Goal: Task Accomplishment & Management: Manage account settings

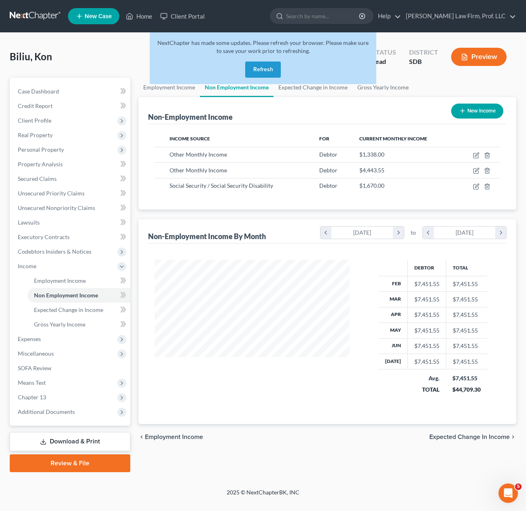
click at [265, 63] on button "Refresh" at bounding box center [263, 69] width 36 height 16
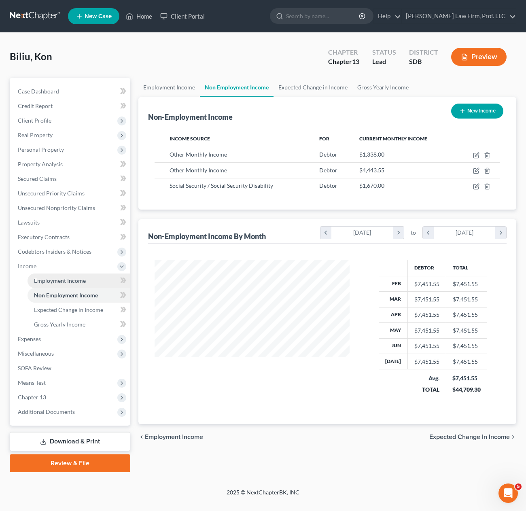
click at [65, 279] on span "Employment Income" at bounding box center [60, 280] width 52 height 7
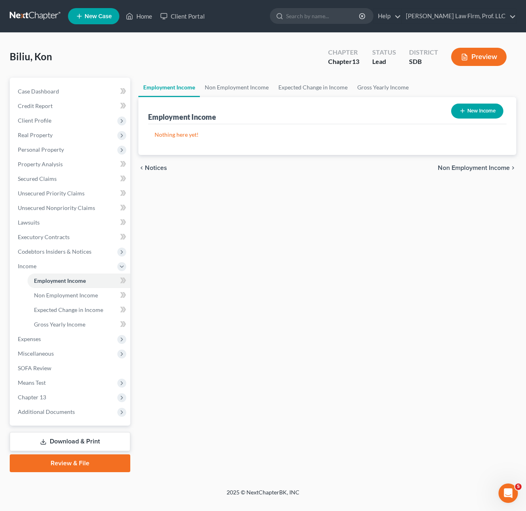
click at [293, 174] on div "chevron_left Notices Non Employment Income chevron_right" at bounding box center [327, 168] width 378 height 26
click at [135, 21] on link "Home" at bounding box center [139, 16] width 34 height 15
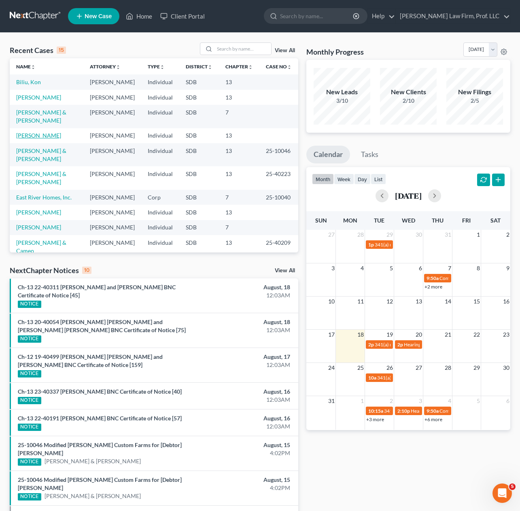
click at [35, 132] on link "[PERSON_NAME]" at bounding box center [38, 135] width 45 height 7
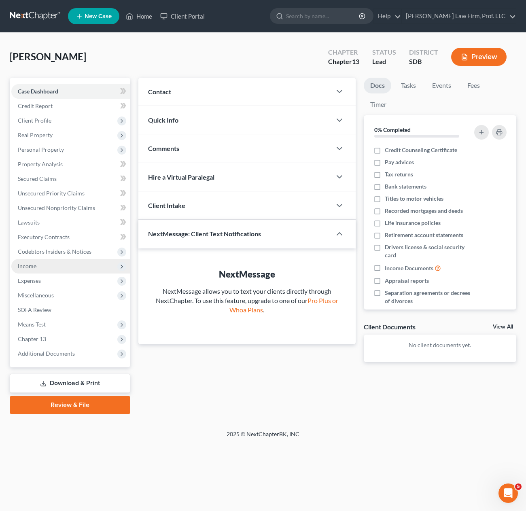
click at [23, 264] on span "Income" at bounding box center [27, 265] width 19 height 7
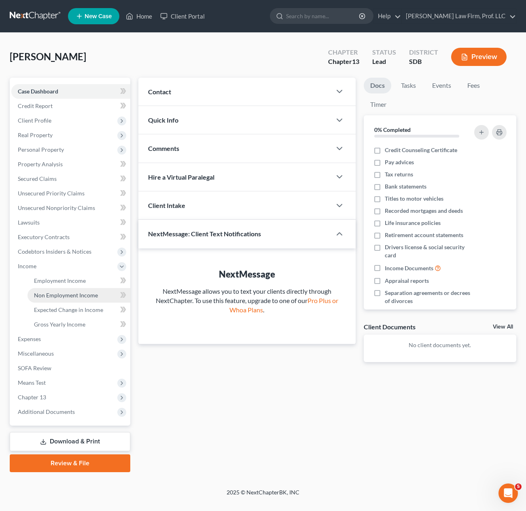
click at [53, 294] on span "Non Employment Income" at bounding box center [66, 295] width 64 height 7
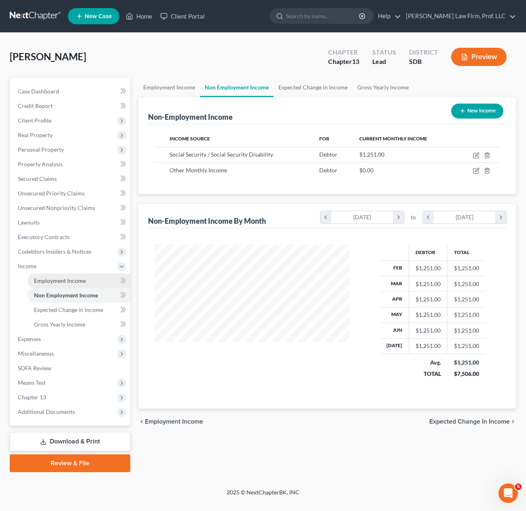
scroll to position [145, 211]
click at [62, 283] on span "Employment Income" at bounding box center [60, 280] width 52 height 7
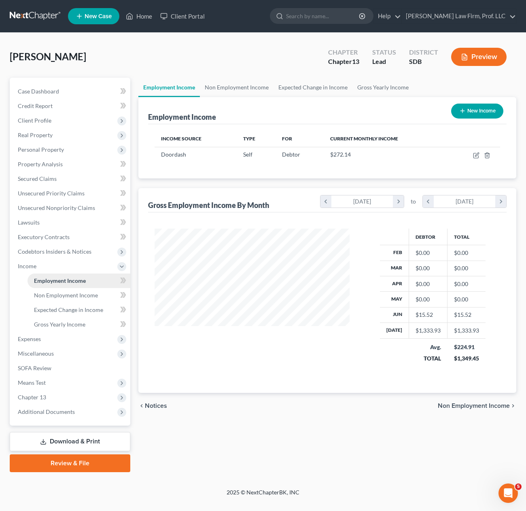
scroll to position [145, 211]
click at [475, 156] on icon "button" at bounding box center [477, 154] width 4 height 4
select select "1"
select select "0"
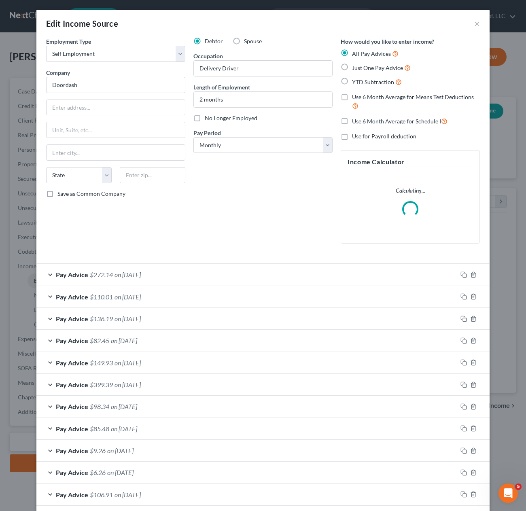
click at [175, 213] on div "Employment Type * Select Full or [DEMOGRAPHIC_DATA] Employment Self Employment …" at bounding box center [115, 143] width 147 height 213
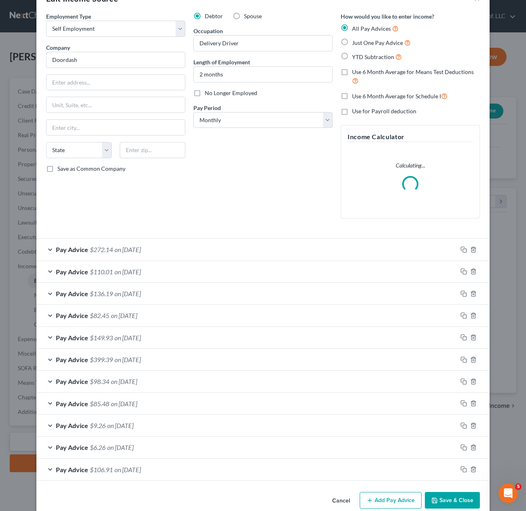
scroll to position [39, 0]
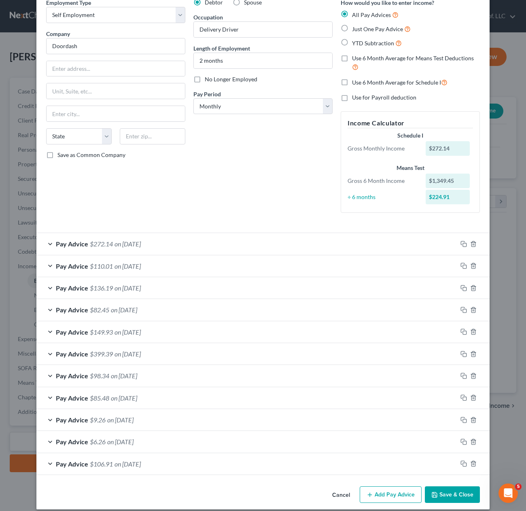
click at [192, 182] on div "Debtor Spouse Occupation Delivery Driver Length of Employment 2 months No Longe…" at bounding box center [262, 108] width 147 height 221
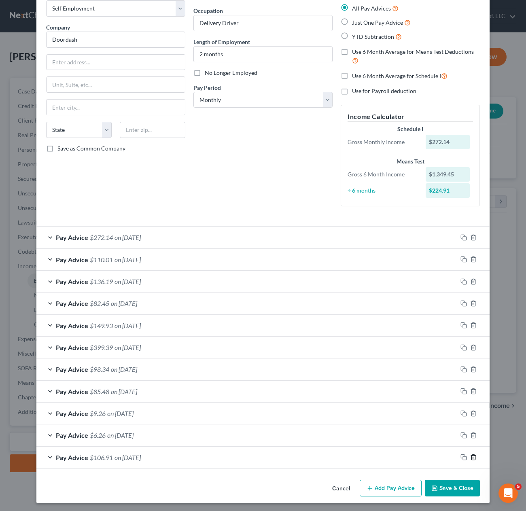
scroll to position [47, 0]
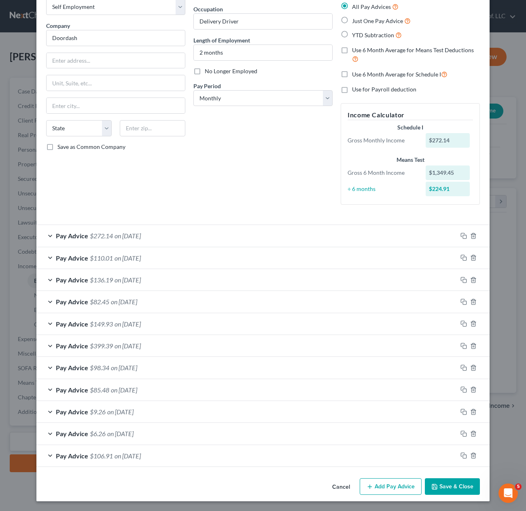
click at [378, 492] on button "Add Pay Advice" at bounding box center [390, 486] width 62 height 17
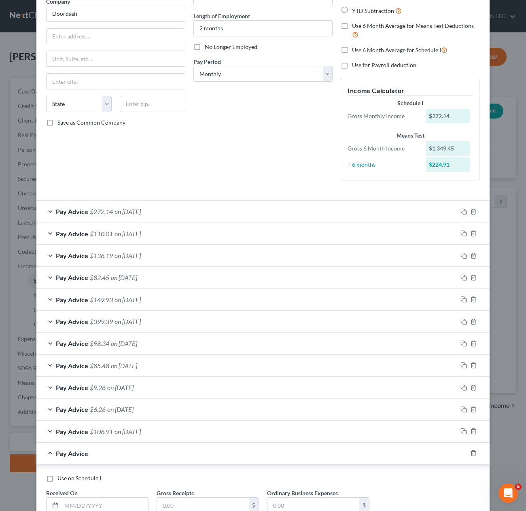
scroll to position [128, 0]
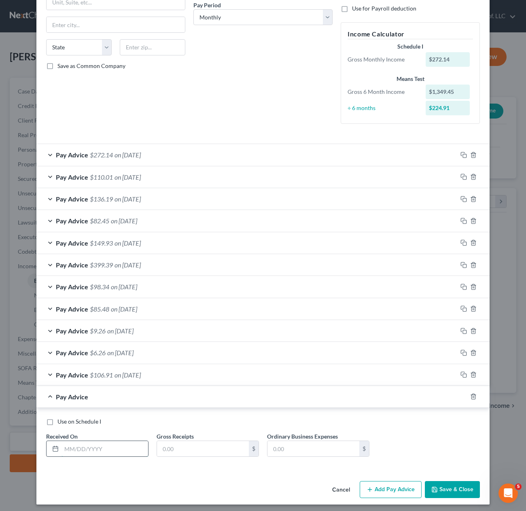
click at [93, 445] on input "text" at bounding box center [104, 448] width 87 height 15
type input "[DATE]"
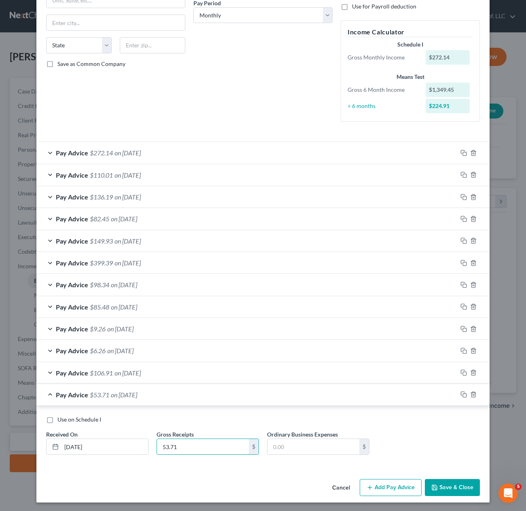
scroll to position [131, 0]
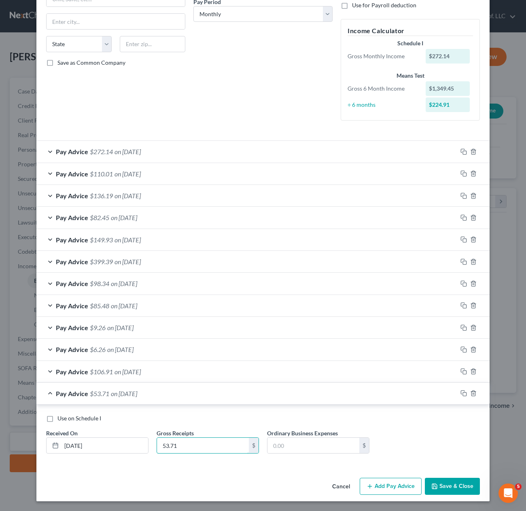
type input "53.71"
click at [285, 468] on div "Employment Type * Select Full or [DEMOGRAPHIC_DATA] Employment Self Employment …" at bounding box center [262, 190] width 453 height 568
click at [411, 492] on button "Add Pay Advice" at bounding box center [390, 486] width 62 height 17
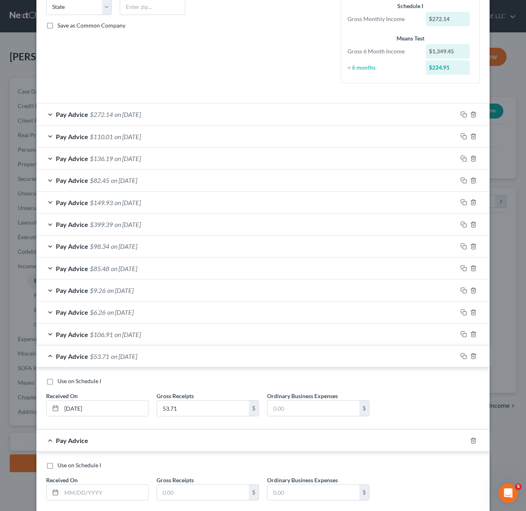
scroll to position [215, 0]
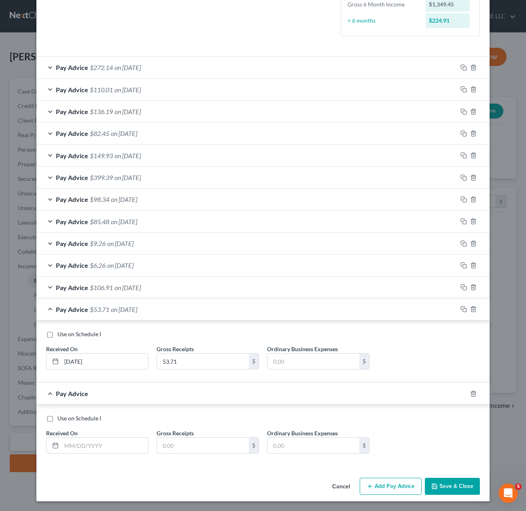
click at [82, 420] on span "Use on Schedule I" at bounding box center [79, 417] width 44 height 7
click at [66, 419] on input "Use on Schedule I" at bounding box center [63, 416] width 5 height 5
click at [73, 444] on input "text" at bounding box center [104, 444] width 87 height 15
click at [78, 420] on span "Use on Schedule I" at bounding box center [79, 417] width 44 height 7
click at [66, 419] on input "Use on Schedule I" at bounding box center [63, 416] width 5 height 5
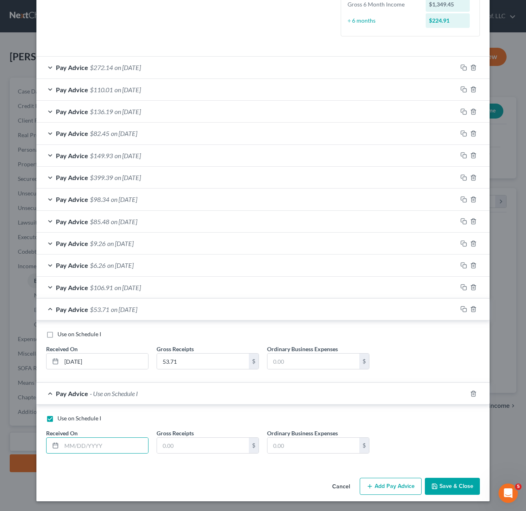
checkbox input "false"
drag, startPoint x: 74, startPoint y: 437, endPoint x: 131, endPoint y: 449, distance: 58.1
click at [74, 439] on input "text" at bounding box center [104, 444] width 87 height 15
type input "[DATE]"
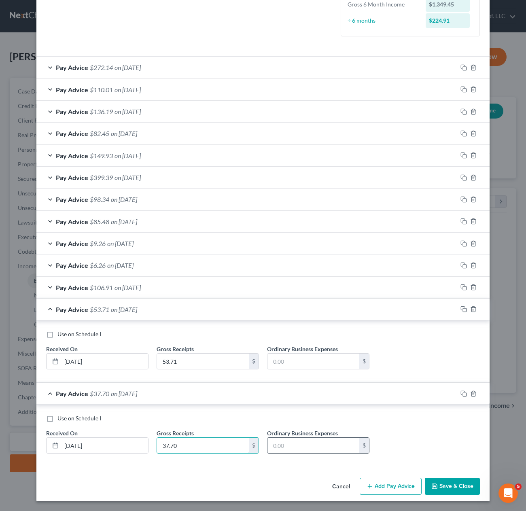
type input "37.70"
click at [365, 492] on button "Add Pay Advice" at bounding box center [390, 486] width 62 height 17
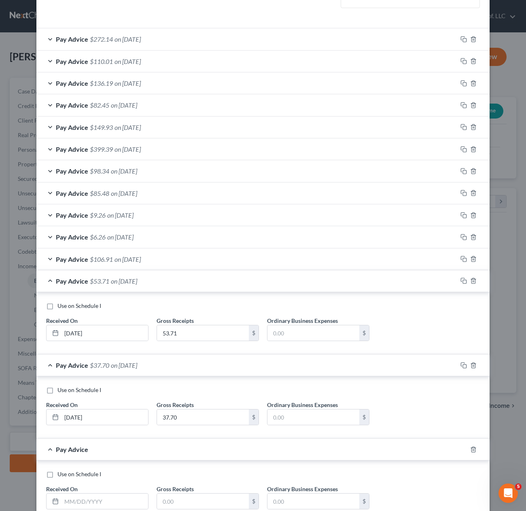
scroll to position [299, 0]
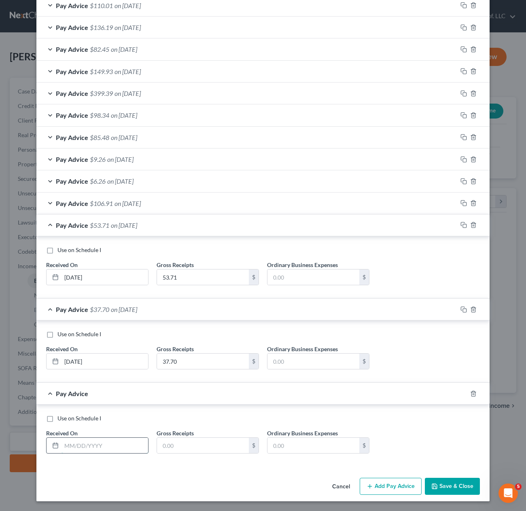
click at [74, 437] on input "text" at bounding box center [104, 444] width 87 height 15
type input "[DATE]"
type input "49.95"
click at [399, 492] on button "Add Pay Advice" at bounding box center [390, 486] width 62 height 17
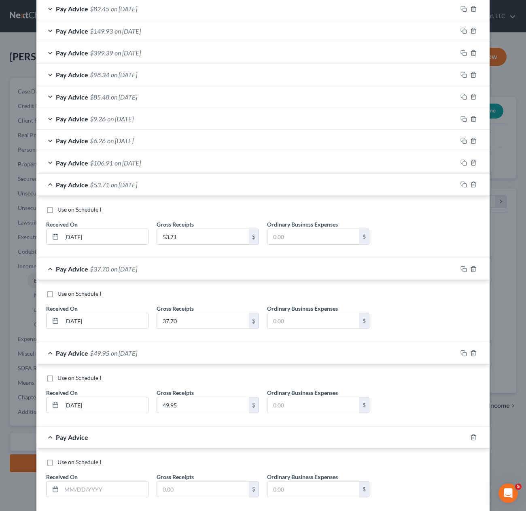
scroll to position [383, 0]
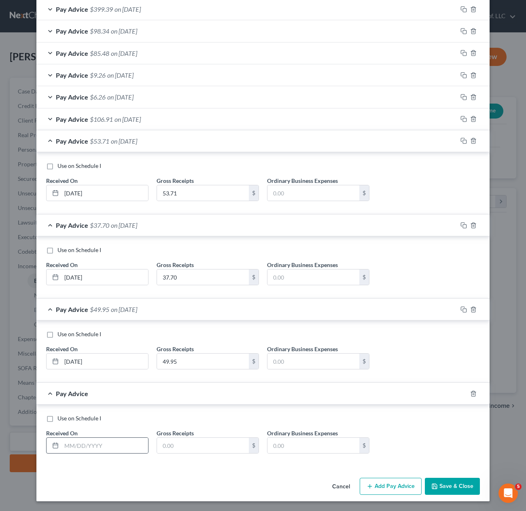
click at [72, 453] on div at bounding box center [97, 445] width 102 height 16
click at [74, 450] on input "text" at bounding box center [104, 444] width 87 height 15
type input "[DATE]"
type input "75.80"
click at [370, 488] on icon "button" at bounding box center [369, 486] width 6 height 6
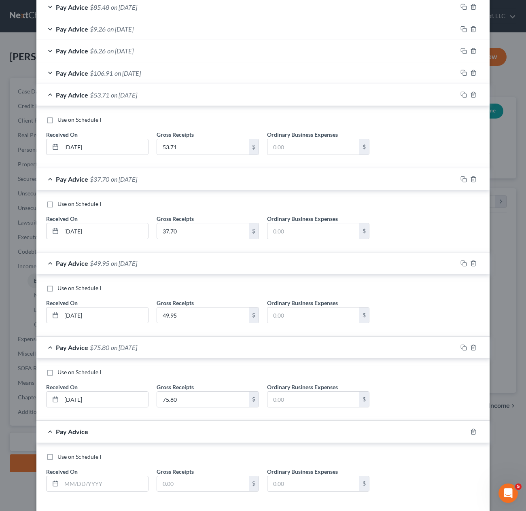
scroll to position [467, 0]
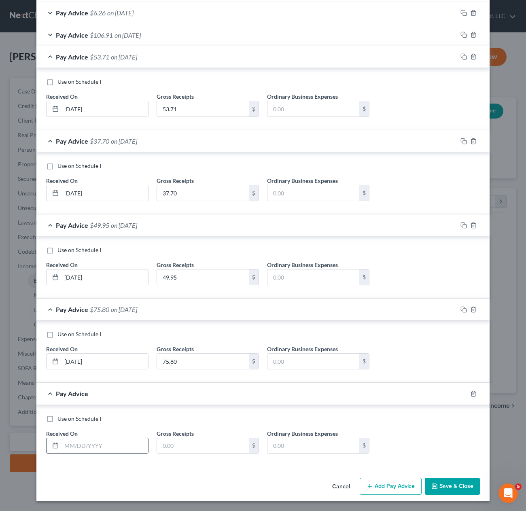
click at [54, 441] on div at bounding box center [53, 445] width 15 height 15
click at [77, 446] on input "text" at bounding box center [104, 445] width 87 height 15
type input "[DATE]"
type input "28.95"
click at [392, 478] on button "Add Pay Advice" at bounding box center [390, 486] width 62 height 17
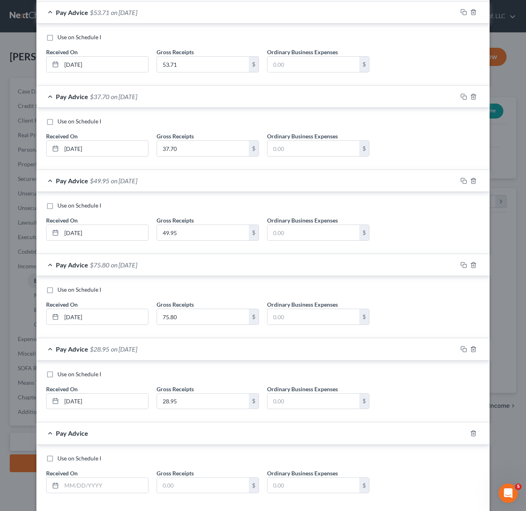
scroll to position [552, 0]
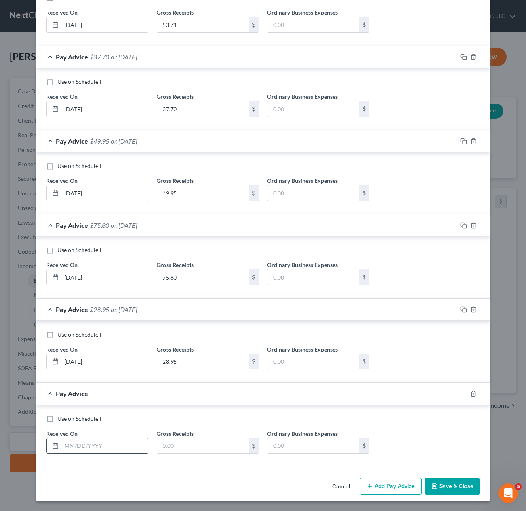
drag, startPoint x: 75, startPoint y: 444, endPoint x: 107, endPoint y: 445, distance: 31.9
click at [75, 445] on input "text" at bounding box center [104, 445] width 87 height 15
type input "[DATE]"
type input "53.61"
click at [389, 492] on button "Add Pay Advice" at bounding box center [390, 486] width 62 height 17
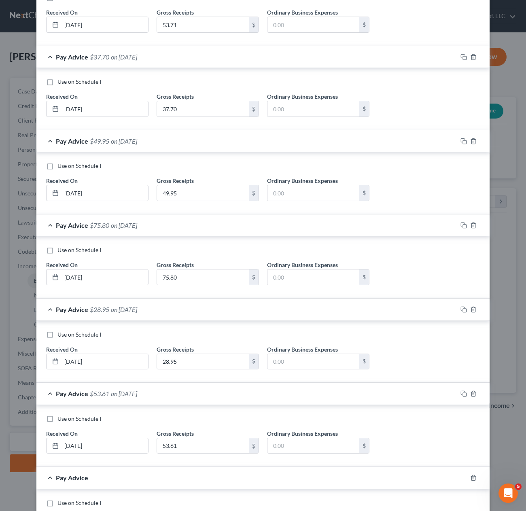
scroll to position [636, 0]
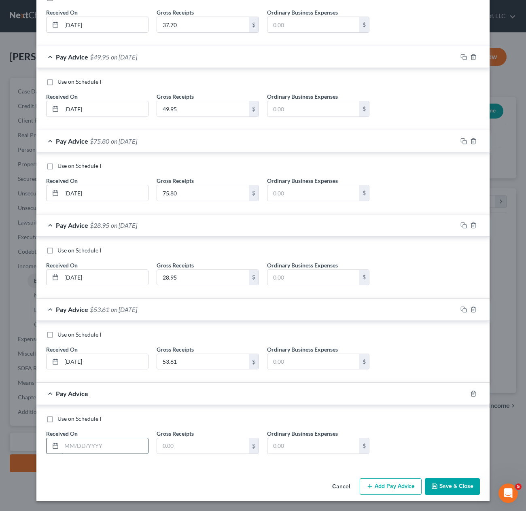
click at [91, 447] on input "text" at bounding box center [104, 445] width 87 height 15
type input "[DATE]"
type input "58.02"
drag, startPoint x: 454, startPoint y: 493, endPoint x: 454, endPoint y: 486, distance: 6.5
click at [454, 492] on button "Save & Close" at bounding box center [452, 486] width 55 height 17
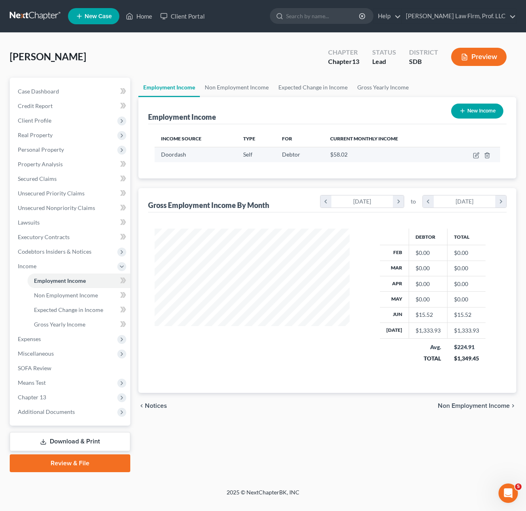
click at [472, 156] on td at bounding box center [474, 154] width 52 height 15
click at [476, 157] on icon "button" at bounding box center [476, 155] width 6 height 6
select select "1"
select select "0"
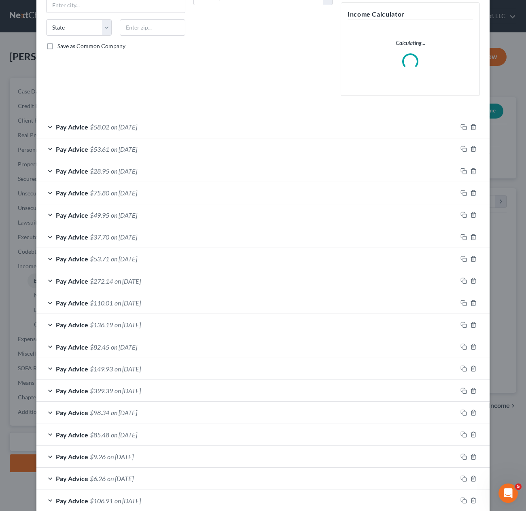
scroll to position [193, 0]
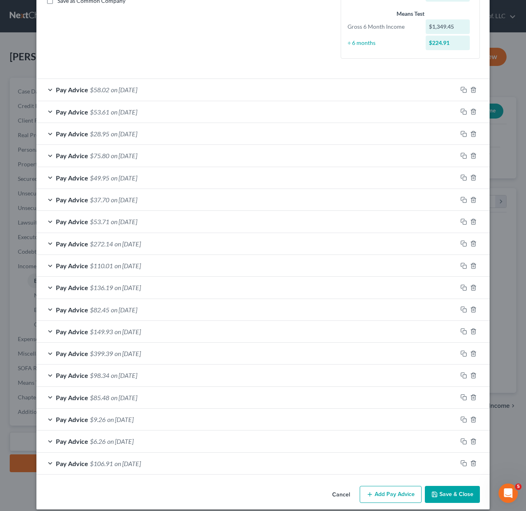
click at [141, 467] on span "on [DATE]" at bounding box center [127, 463] width 26 height 8
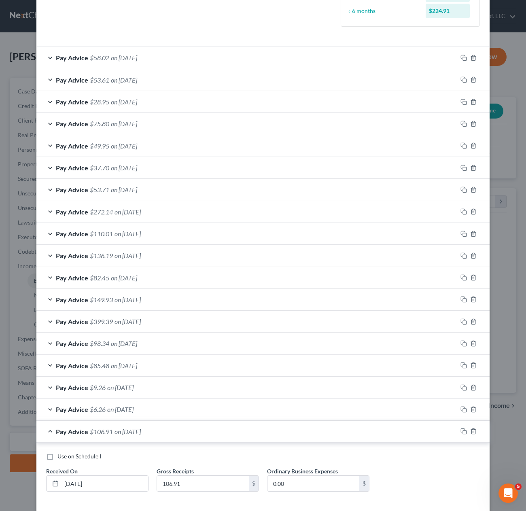
scroll to position [263, 0]
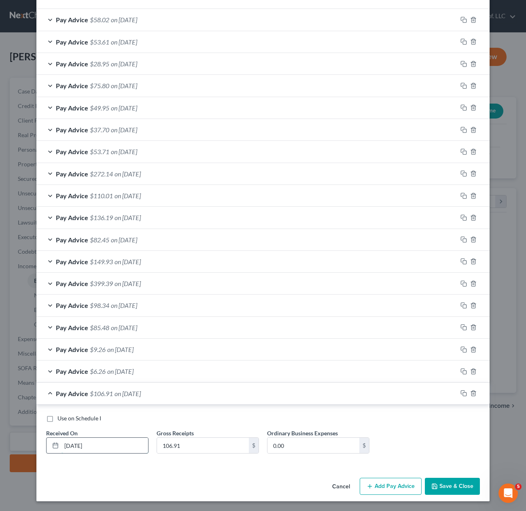
click at [112, 442] on input "[DATE]" at bounding box center [104, 444] width 87 height 15
type input "[DATE]"
click at [450, 487] on button "Save & Close" at bounding box center [452, 486] width 55 height 17
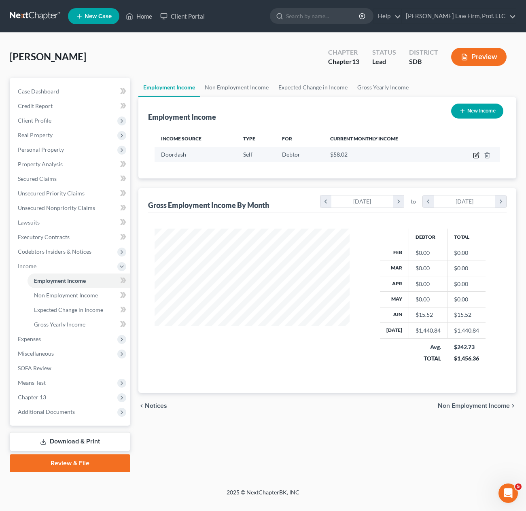
click at [475, 155] on icon "button" at bounding box center [477, 154] width 4 height 4
select select "1"
select select "0"
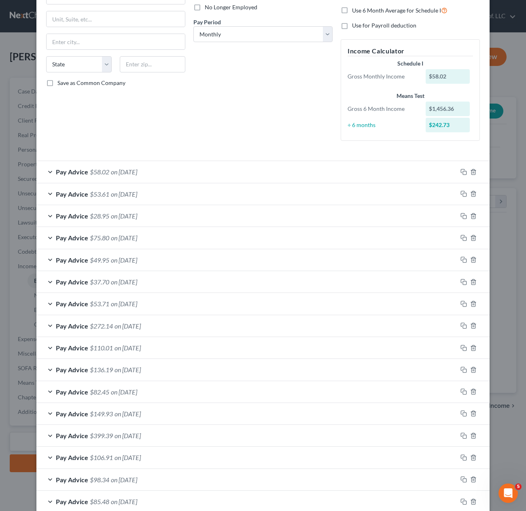
scroll to position [201, 0]
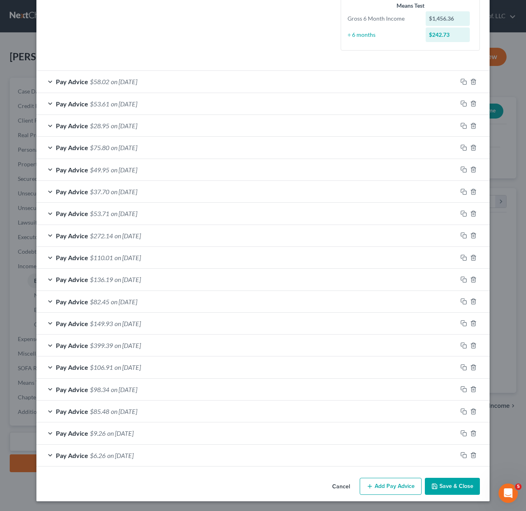
click at [397, 485] on button "Add Pay Advice" at bounding box center [390, 486] width 62 height 17
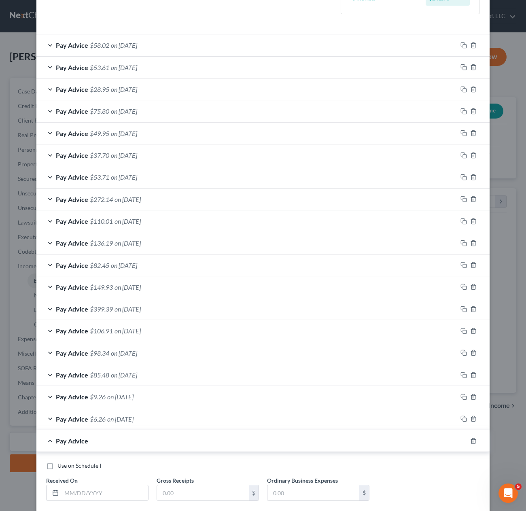
scroll to position [285, 0]
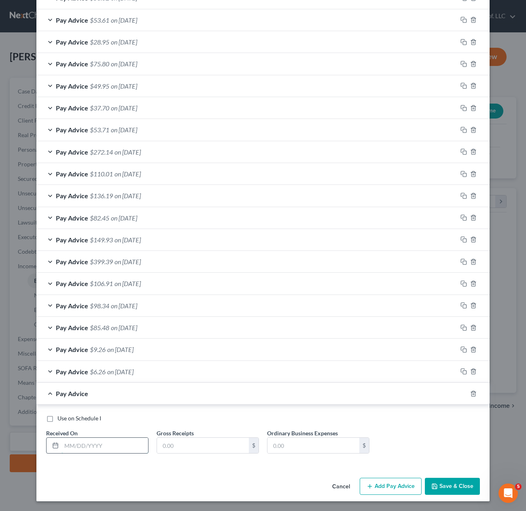
click at [85, 449] on input "text" at bounding box center [104, 444] width 87 height 15
type input "[DATE]"
type input "57.31"
click at [451, 492] on button "Save & Close" at bounding box center [452, 486] width 55 height 17
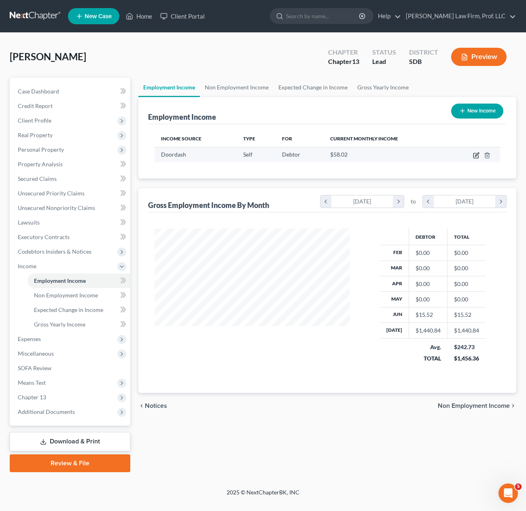
click at [475, 155] on icon "button" at bounding box center [476, 155] width 6 height 6
select select "1"
select select "0"
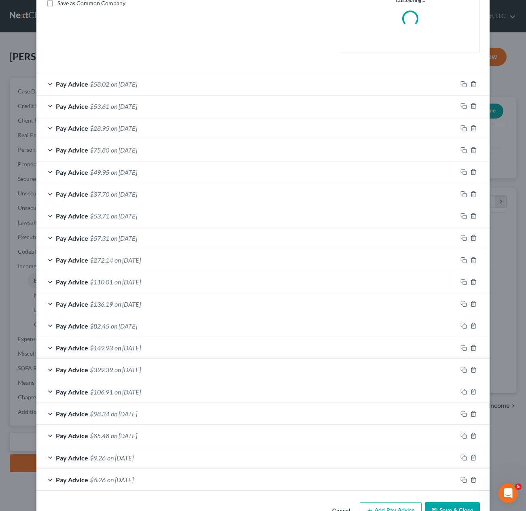
scroll to position [215, 0]
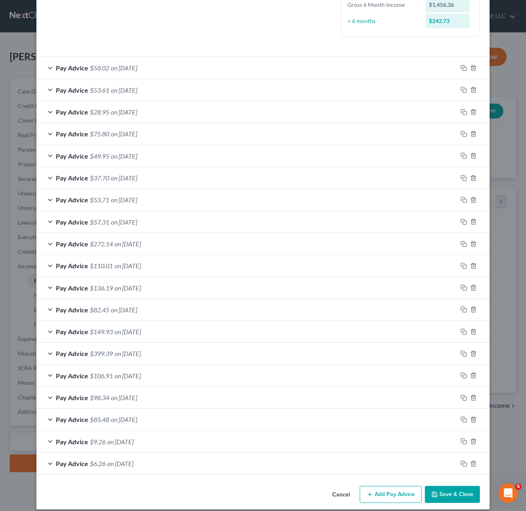
drag, startPoint x: 372, startPoint y: 488, endPoint x: 331, endPoint y: 412, distance: 86.3
click at [372, 488] on button "Add Pay Advice" at bounding box center [390, 494] width 62 height 17
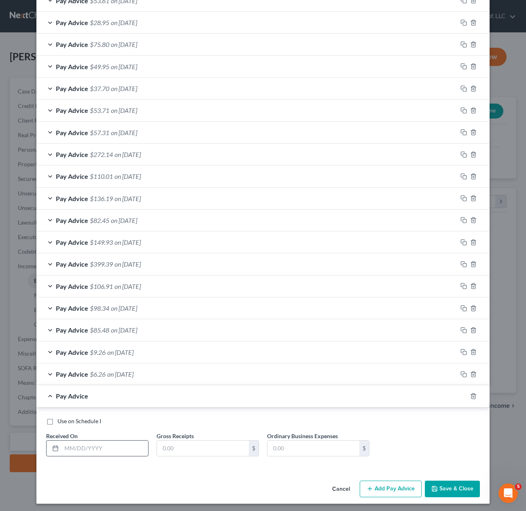
scroll to position [306, 0]
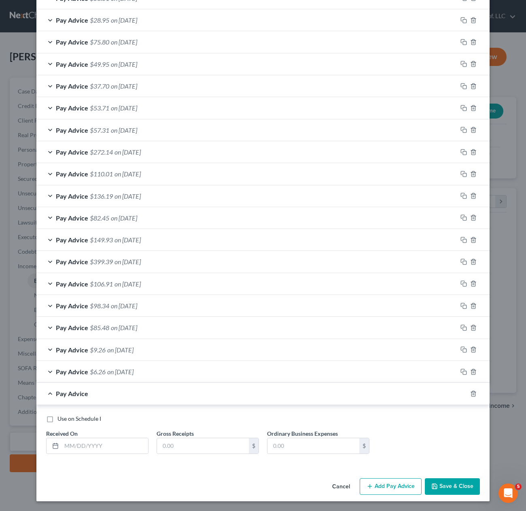
click at [95, 455] on div "Use on Schedule I Received On * Gross Receipts $ Ordinary Business Expenses $" at bounding box center [263, 437] width 442 height 46
click at [101, 445] on input "text" at bounding box center [104, 445] width 87 height 15
type input "[DATE]"
type input "52.15"
click at [376, 483] on button "Add Pay Advice" at bounding box center [390, 486] width 62 height 17
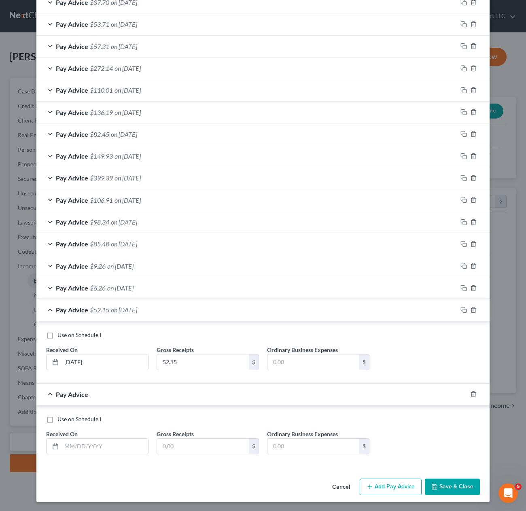
scroll to position [391, 0]
click at [85, 446] on input "text" at bounding box center [104, 445] width 87 height 15
type input "[DATE]"
type input "40.05"
click at [383, 488] on button "Add Pay Advice" at bounding box center [390, 486] width 62 height 17
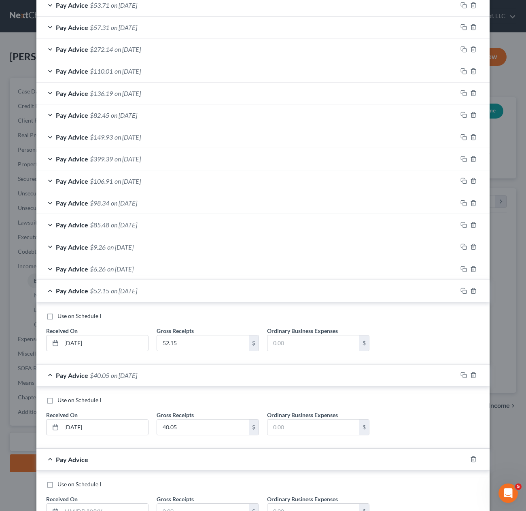
scroll to position [429, 0]
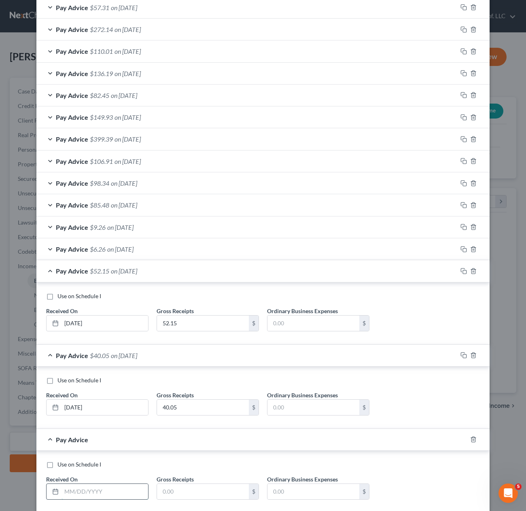
click at [65, 494] on input "text" at bounding box center [104, 491] width 87 height 15
type input "[DATE]"
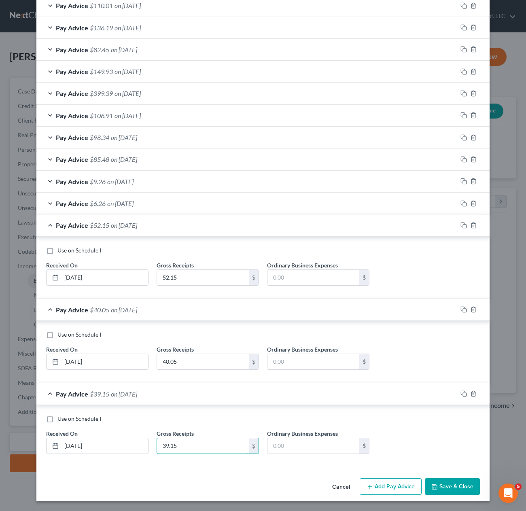
type input "39.15"
click at [398, 480] on button "Add Pay Advice" at bounding box center [390, 486] width 62 height 17
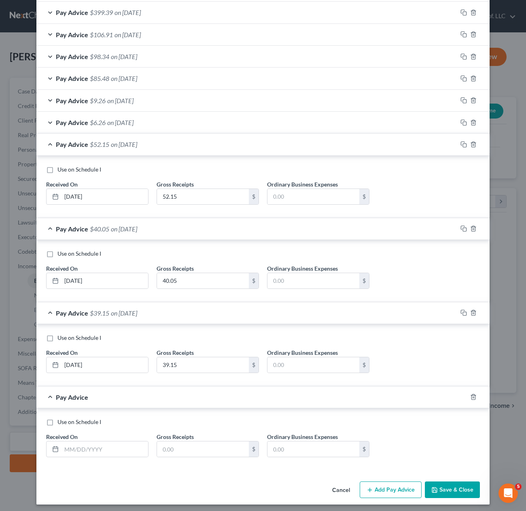
scroll to position [559, 0]
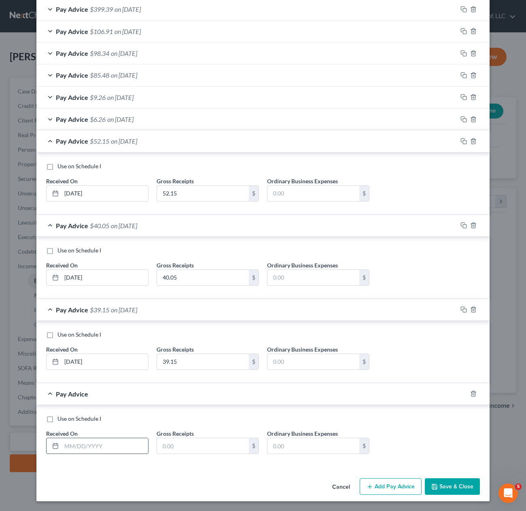
click at [97, 452] on input "text" at bounding box center [104, 445] width 87 height 15
type input "[DATE]"
type input "42.40"
click at [370, 482] on button "Add Pay Advice" at bounding box center [390, 486] width 62 height 17
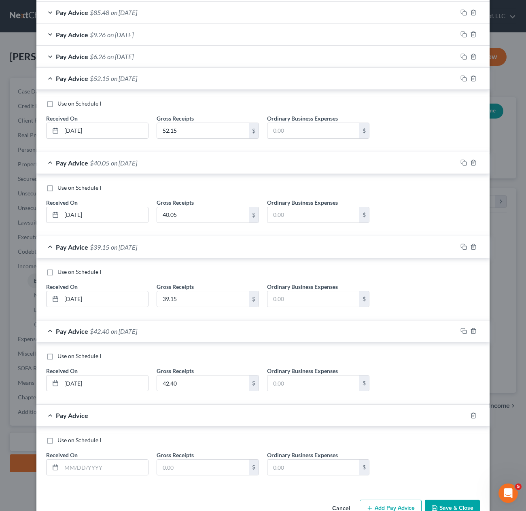
scroll to position [643, 0]
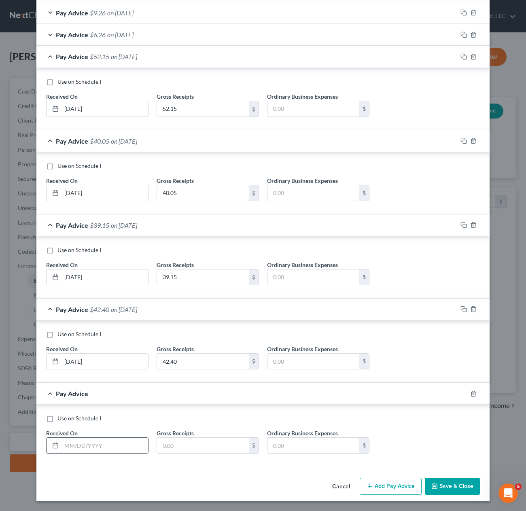
click at [84, 452] on input "text" at bounding box center [104, 444] width 87 height 15
type input "[DATE]"
drag, startPoint x: 198, startPoint y: 452, endPoint x: 200, endPoint y: 447, distance: 4.7
click at [198, 451] on input "text" at bounding box center [203, 444] width 92 height 15
type input "117.25"
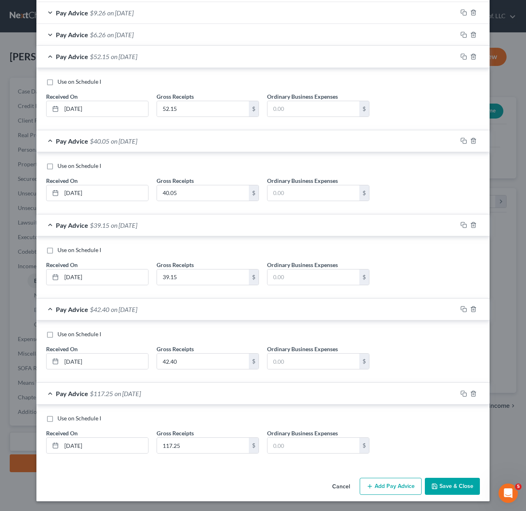
drag, startPoint x: 224, startPoint y: 487, endPoint x: 413, endPoint y: 462, distance: 190.9
click at [234, 482] on div "Cancel Add Pay Advice Save & Close" at bounding box center [262, 487] width 453 height 27
drag, startPoint x: 452, startPoint y: 481, endPoint x: 524, endPoint y: 499, distance: 75.0
click at [452, 481] on button "Save & Close" at bounding box center [452, 486] width 55 height 17
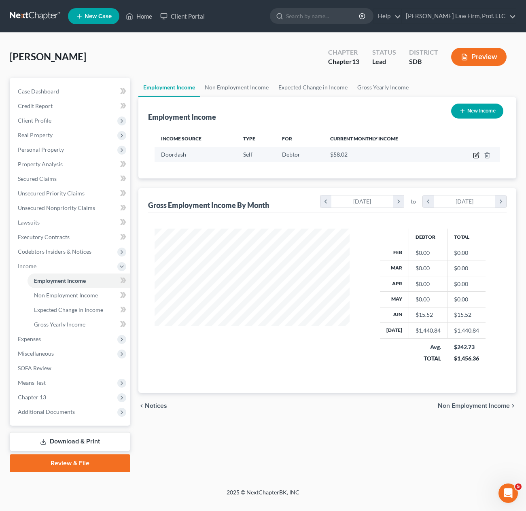
click at [477, 158] on icon "button" at bounding box center [475, 155] width 5 height 5
select select "1"
select select "0"
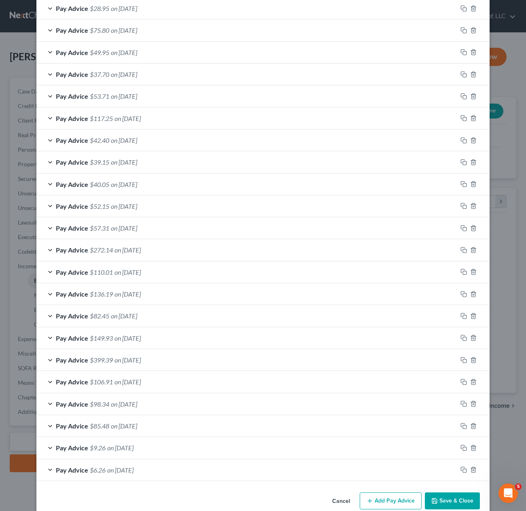
scroll to position [333, 0]
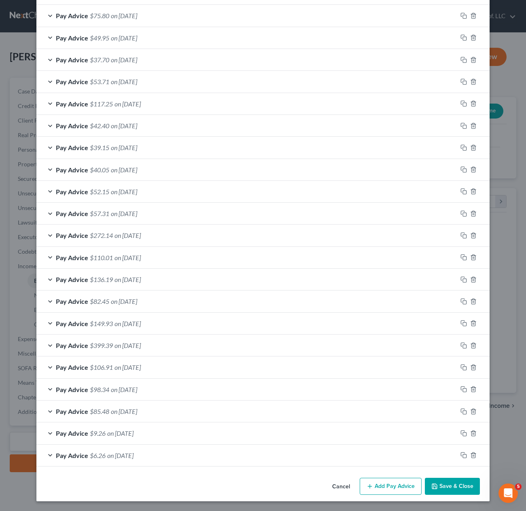
click at [392, 485] on button "Add Pay Advice" at bounding box center [390, 486] width 62 height 17
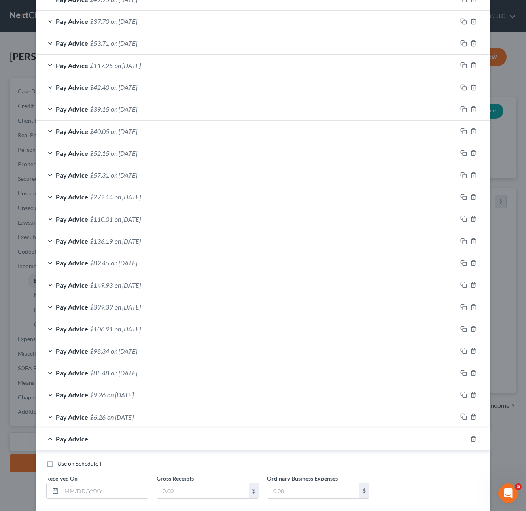
scroll to position [416, 0]
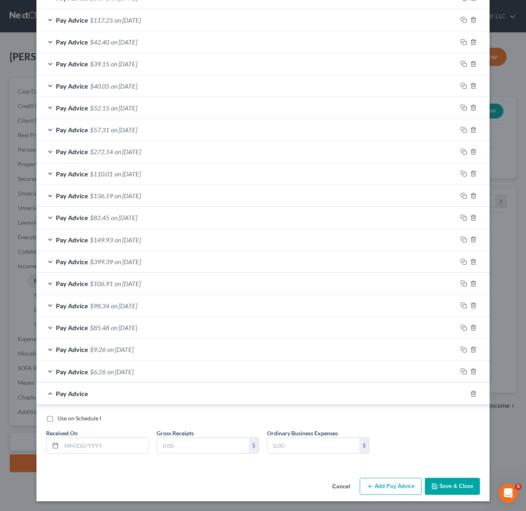
click at [98, 458] on div "Use on Schedule I Received On * Gross Receipts $ Ordinary Business Expenses $" at bounding box center [263, 437] width 442 height 46
drag, startPoint x: 98, startPoint y: 449, endPoint x: 102, endPoint y: 441, distance: 9.4
click at [98, 449] on input "text" at bounding box center [104, 444] width 87 height 15
type input "[DATE]"
click at [174, 452] on input "text" at bounding box center [203, 444] width 92 height 15
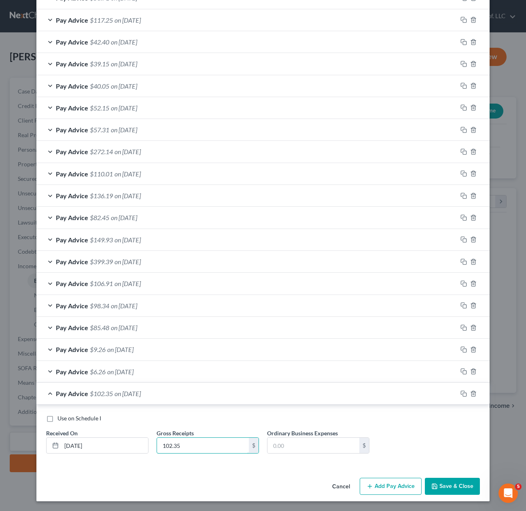
type input "102.35"
click at [448, 481] on button "Save & Close" at bounding box center [452, 486] width 55 height 17
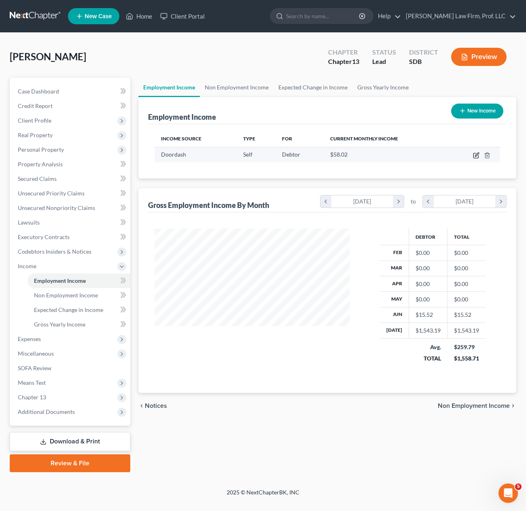
click at [476, 153] on icon "button" at bounding box center [476, 155] width 6 height 6
select select "1"
select select "0"
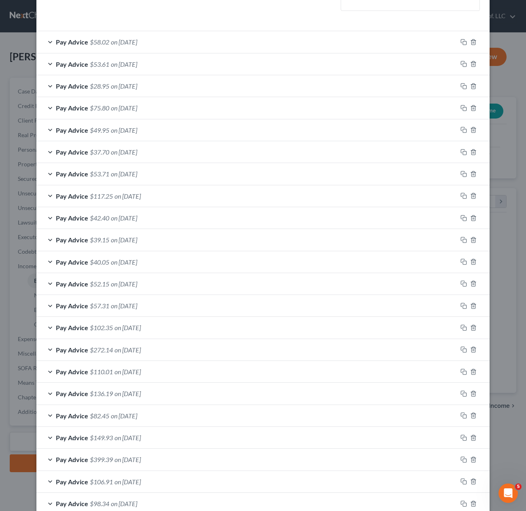
scroll to position [347, 0]
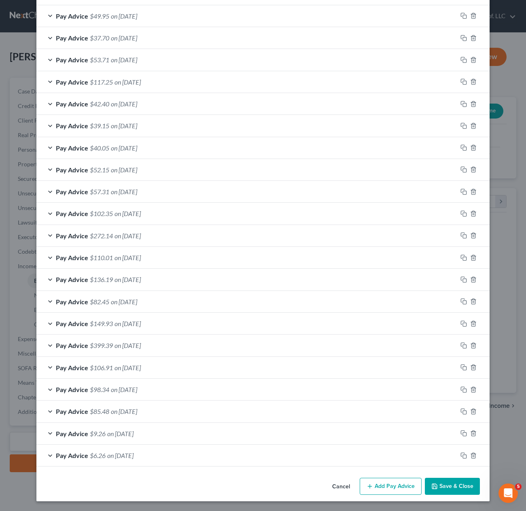
click at [374, 483] on button "Add Pay Advice" at bounding box center [390, 486] width 62 height 17
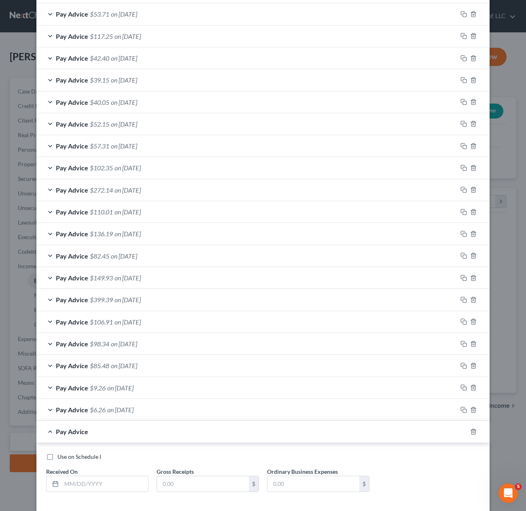
scroll to position [430, 0]
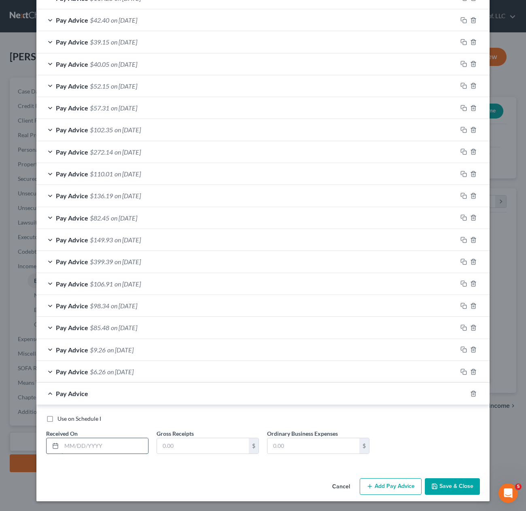
click at [109, 444] on input "text" at bounding box center [104, 445] width 87 height 15
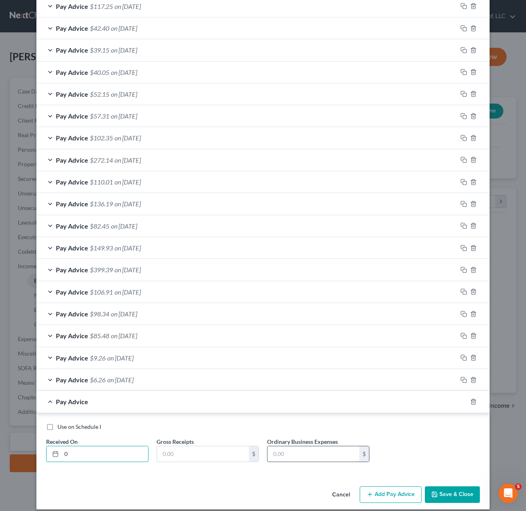
scroll to position [438, 0]
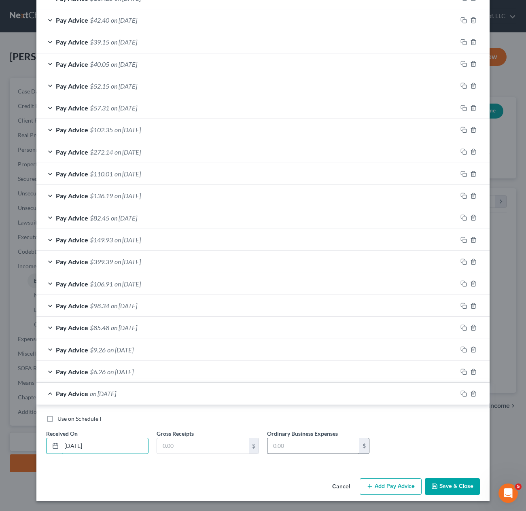
type input "[DATE]"
click at [172, 440] on input "text" at bounding box center [203, 445] width 92 height 15
type input "112.45"
drag, startPoint x: 449, startPoint y: 484, endPoint x: 468, endPoint y: 499, distance: 24.2
click at [449, 484] on button "Save & Close" at bounding box center [452, 486] width 55 height 17
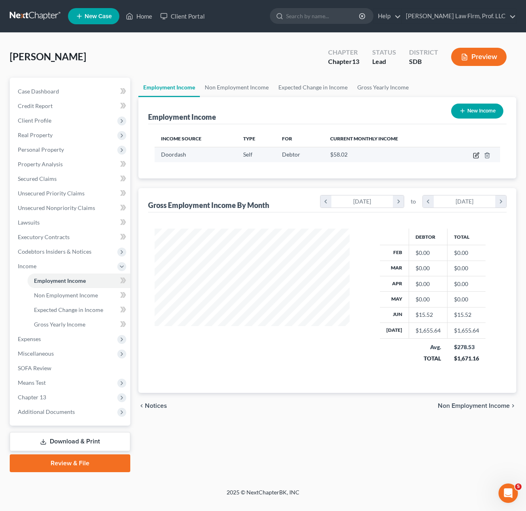
click at [478, 155] on icon "button" at bounding box center [476, 155] width 6 height 6
select select "1"
select select "0"
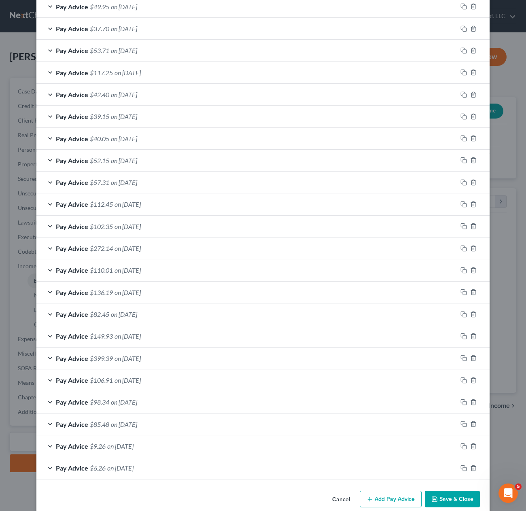
scroll to position [372, 0]
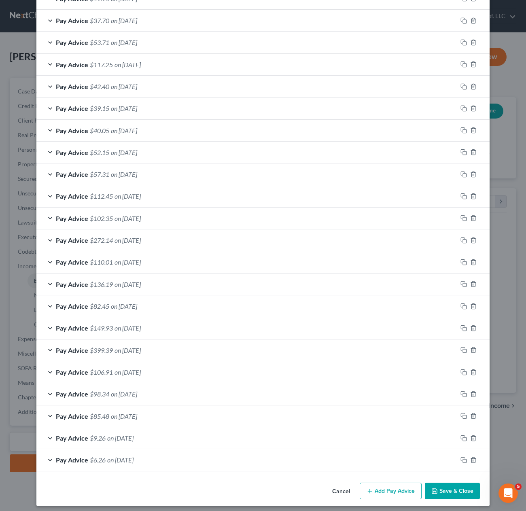
click at [141, 372] on span "on [DATE]" at bounding box center [127, 372] width 26 height 8
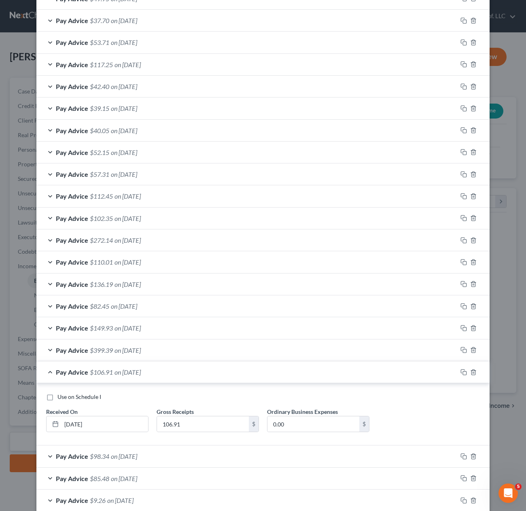
click at [141, 371] on span "on [DATE]" at bounding box center [127, 372] width 26 height 8
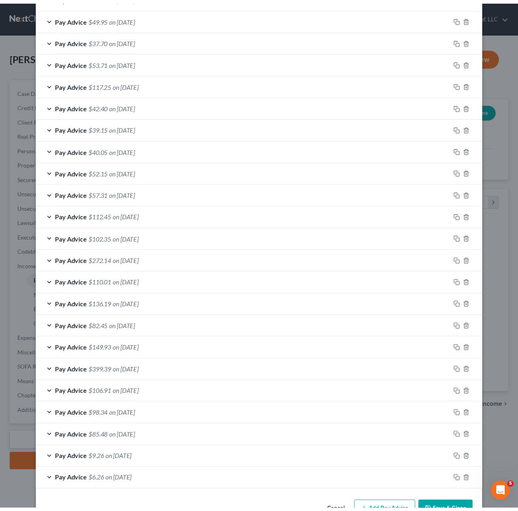
scroll to position [376, 0]
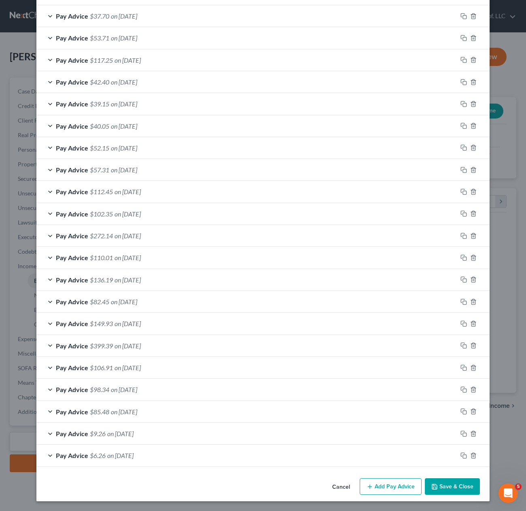
click at [439, 486] on button "Save & Close" at bounding box center [452, 486] width 55 height 17
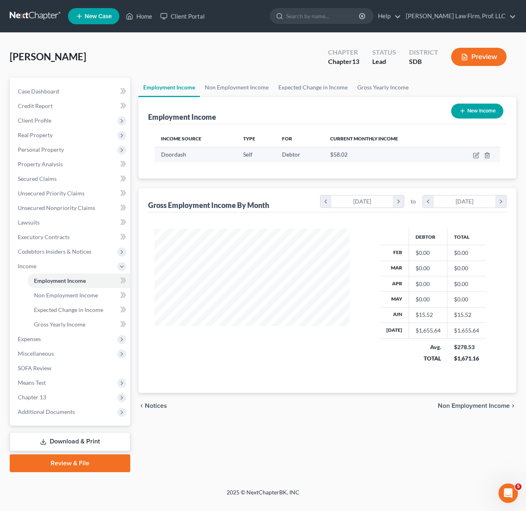
click at [416, 157] on div "$58.02" at bounding box center [386, 154] width 112 height 8
click at [316, 448] on div "Employment Income Non Employment Income Expected Change in Income Gross Yearly …" at bounding box center [327, 275] width 386 height 394
click at [235, 390] on div "Debtor Total Feb $0.00 $0.00 Mar $0.00 $0.00 Apr $0.00 $0.00 May $0.00 $0.00 Ju…" at bounding box center [327, 302] width 358 height 180
click at [415, 463] on div "Employment Income Non Employment Income Expected Change in Income Gross Yearly …" at bounding box center [327, 275] width 386 height 394
click at [399, 458] on div "Employment Income Non Employment Income Expected Change in Income Gross Yearly …" at bounding box center [327, 275] width 386 height 394
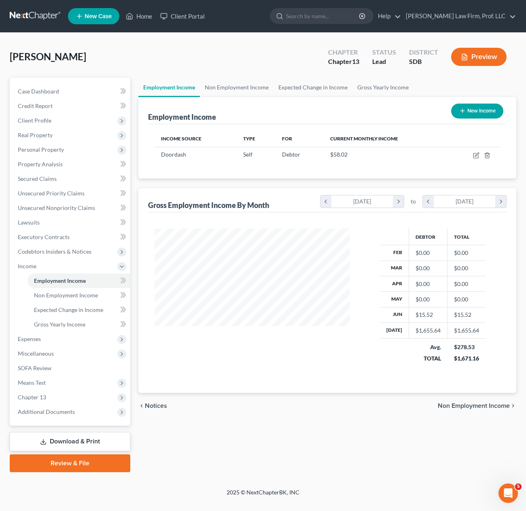
click at [361, 429] on div "Employment Income Non Employment Income Expected Change in Income Gross Yearly …" at bounding box center [327, 275] width 386 height 394
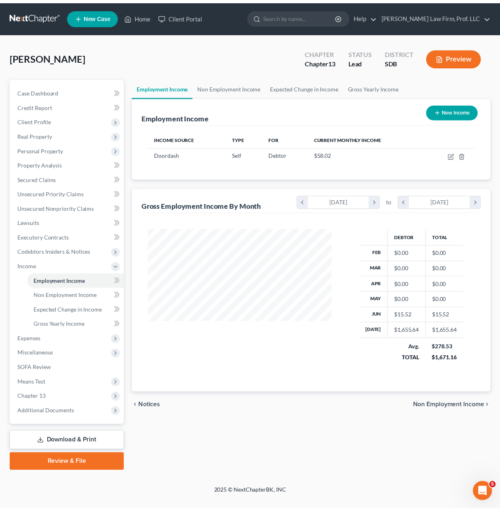
scroll to position [145, 202]
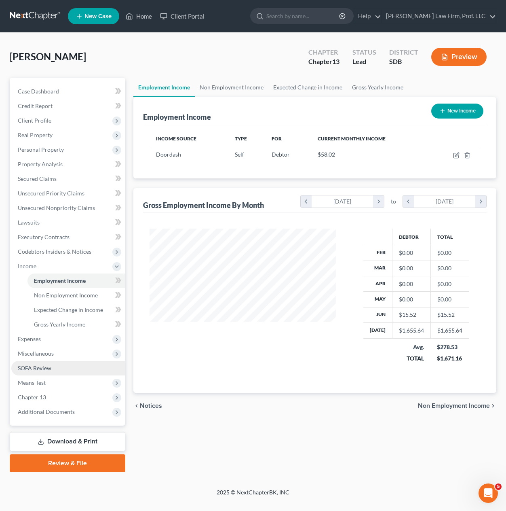
click at [29, 362] on link "SOFA Review" at bounding box center [68, 368] width 114 height 15
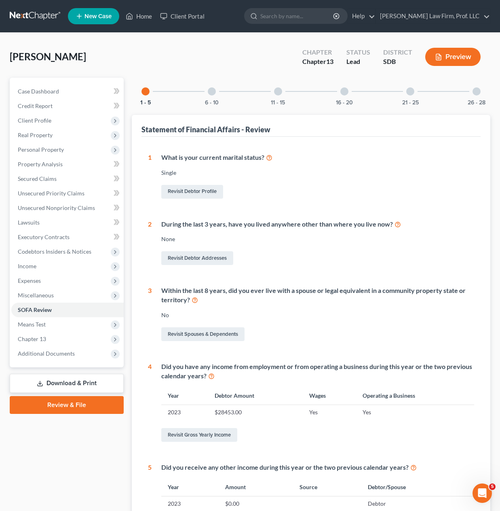
click at [212, 93] on div at bounding box center [212, 91] width 8 height 8
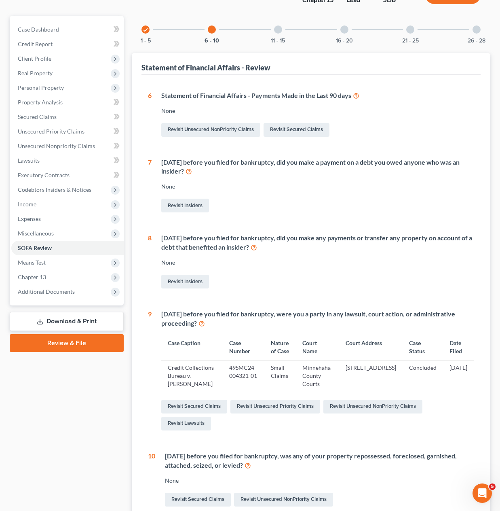
scroll to position [81, 0]
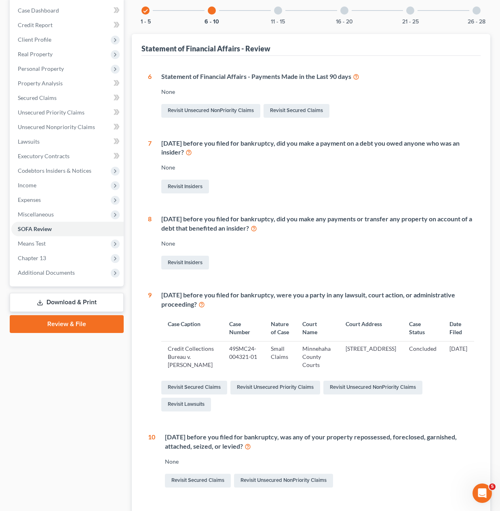
click at [356, 78] on icon at bounding box center [356, 76] width 6 height 8
click at [309, 112] on link "Revisit Secured Claims" at bounding box center [297, 111] width 66 height 14
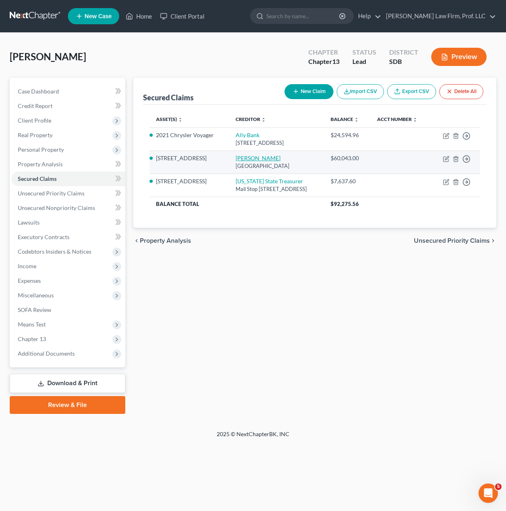
click at [239, 161] on link "[PERSON_NAME]" at bounding box center [258, 157] width 45 height 7
select select "45"
select select "3"
select select "0"
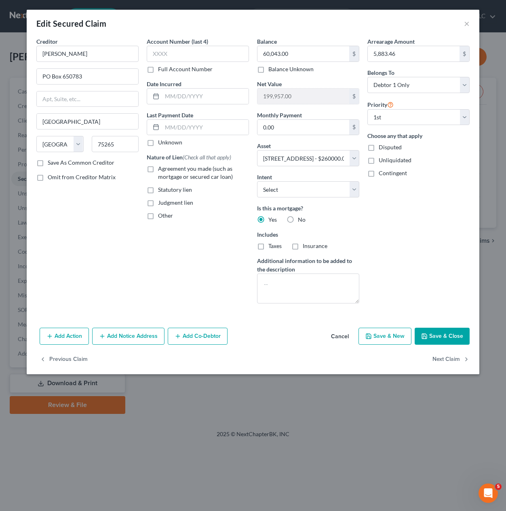
click at [62, 341] on button "Add Action" at bounding box center [64, 336] width 49 height 17
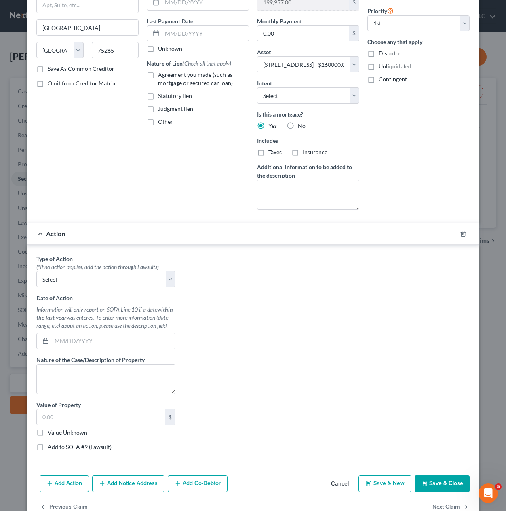
scroll to position [114, 0]
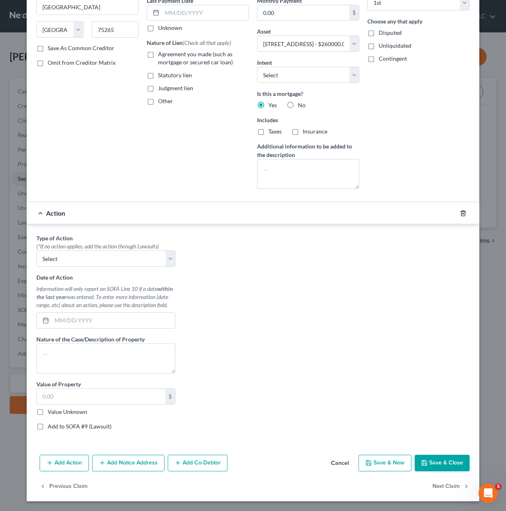
click at [460, 216] on icon "button" at bounding box center [463, 213] width 6 height 6
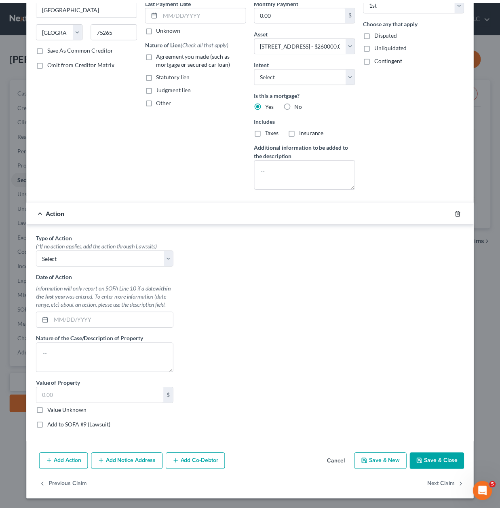
scroll to position [0, 0]
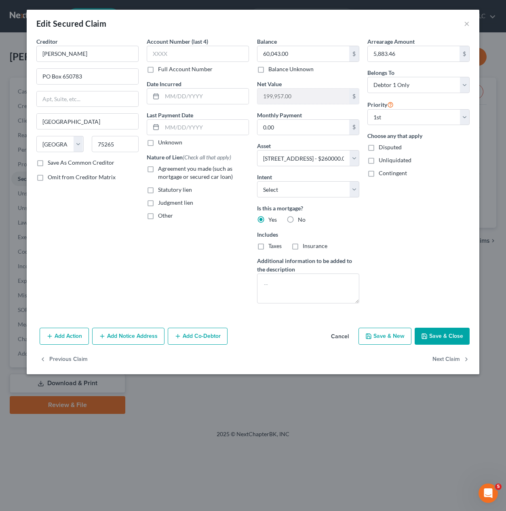
click at [287, 319] on div "Creditor * [PERSON_NAME] PO Box 650783 [GEOGRAPHIC_DATA] [US_STATE] AK AR AZ CA…" at bounding box center [253, 180] width 453 height 287
click at [464, 21] on button "×" at bounding box center [467, 24] width 6 height 10
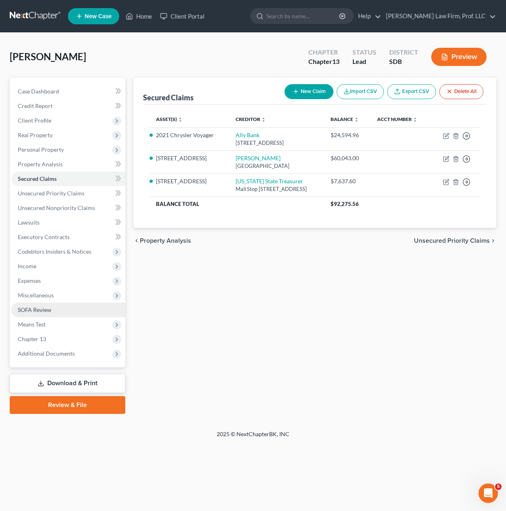
drag, startPoint x: 38, startPoint y: 310, endPoint x: 57, endPoint y: 309, distance: 19.8
click at [38, 310] on span "SOFA Review" at bounding box center [35, 309] width 34 height 7
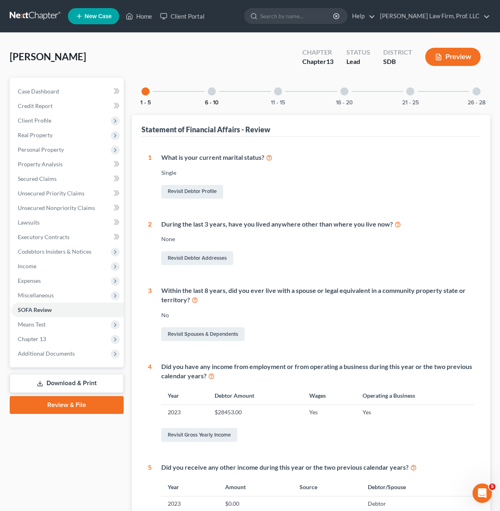
click at [206, 104] on button "6 - 10" at bounding box center [212, 103] width 14 height 6
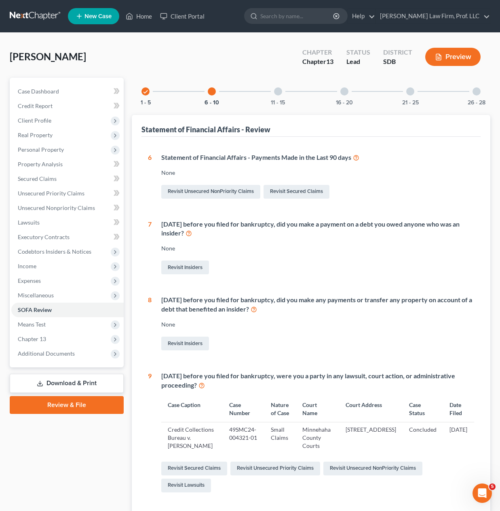
drag, startPoint x: 442, startPoint y: 180, endPoint x: 320, endPoint y: 178, distance: 122.1
click at [442, 180] on div "Statement of Financial Affairs - Payments Made in the Last 90 days None Revisit…" at bounding box center [313, 176] width 323 height 47
click at [300, 194] on link "Revisit Secured Claims" at bounding box center [297, 192] width 66 height 14
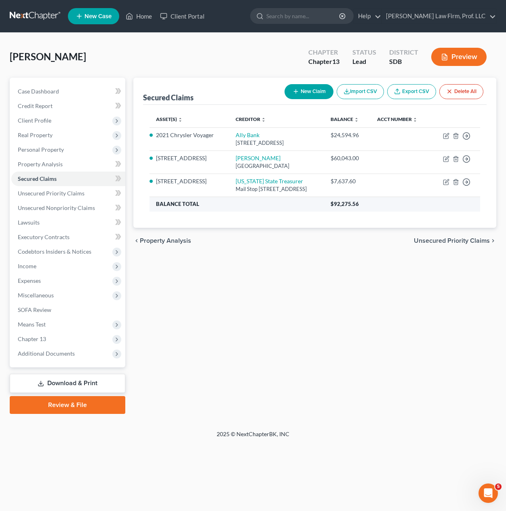
click at [249, 211] on th "Balance Total" at bounding box center [237, 204] width 175 height 15
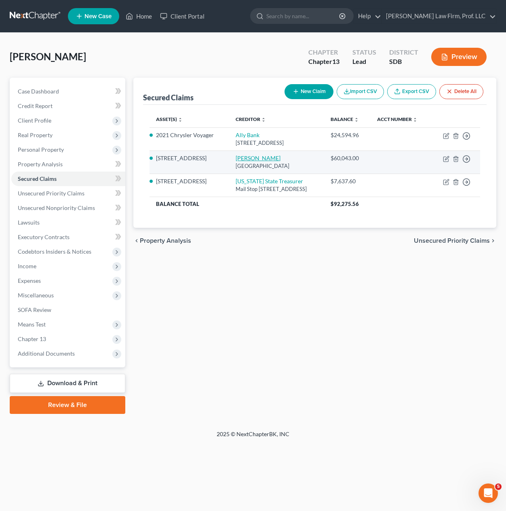
click at [240, 161] on link "[PERSON_NAME]" at bounding box center [258, 157] width 45 height 7
select select "45"
select select "3"
select select "0"
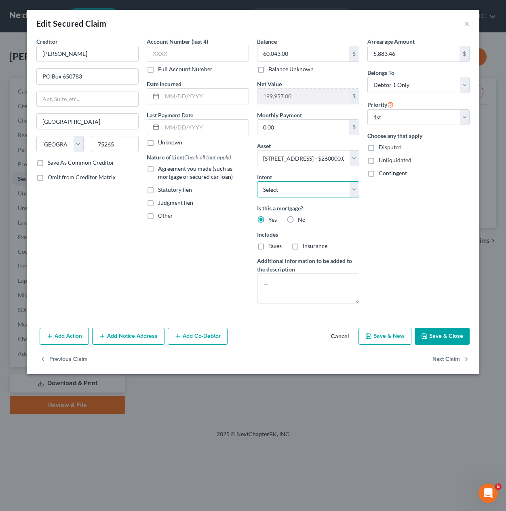
click at [297, 191] on select "Select Surrender Redeem Reaffirm Avoid Other" at bounding box center [308, 189] width 102 height 16
select select "2"
click at [257, 181] on select "Select Surrender Redeem Reaffirm Avoid Other" at bounding box center [308, 189] width 102 height 16
click at [381, 225] on div "Arrearage Amount 5,883.46 $ Belongs To * Select Debtor 1 Only Debtor 2 Only Deb…" at bounding box center [418, 173] width 110 height 273
click at [158, 166] on label "Agreement you made (such as mortgage or secured car loan)" at bounding box center [203, 173] width 91 height 16
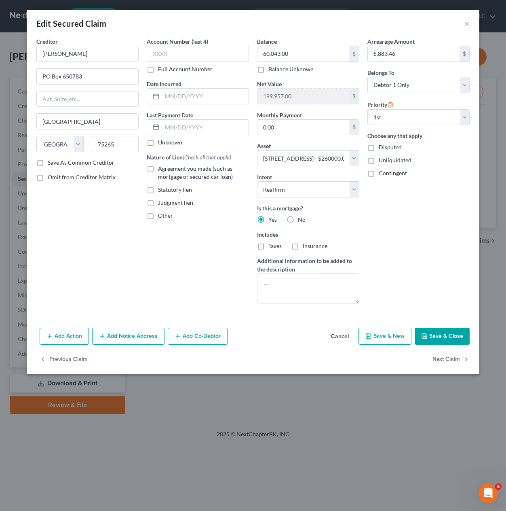
click at [161, 166] on input "Agreement you made (such as mortgage or secured car loan)" at bounding box center [163, 167] width 5 height 5
checkbox input "true"
click at [181, 250] on div "Account Number (last 4) Full Account Number Date Incurred Last Payment Date Unk…" at bounding box center [198, 173] width 110 height 273
click at [193, 123] on input "text" at bounding box center [205, 127] width 87 height 15
click at [373, 234] on div "Arrearage Amount 5,883.46 $ Belongs To * Select Debtor 1 Only Debtor 2 Only Deb…" at bounding box center [418, 173] width 110 height 273
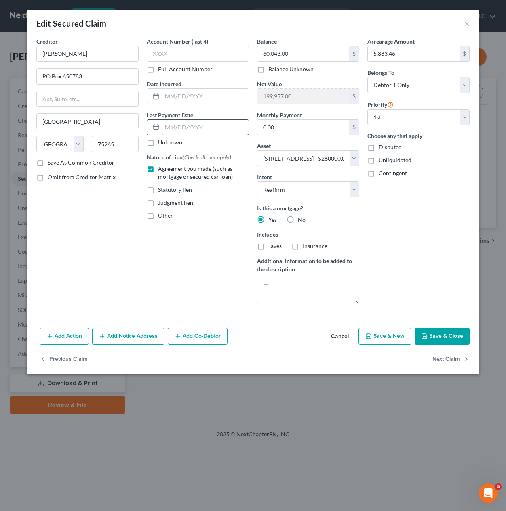
click at [163, 130] on input "text" at bounding box center [205, 127] width 87 height 15
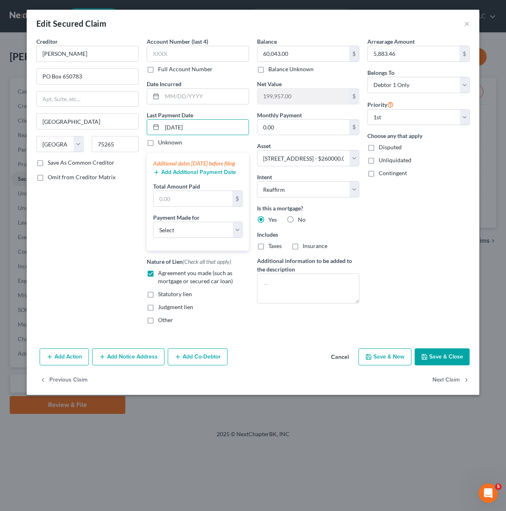
type input "[DATE]"
drag, startPoint x: 87, startPoint y: 248, endPoint x: 106, endPoint y: 242, distance: 19.4
click at [87, 248] on div "Creditor * [PERSON_NAME] PO Box 650783 [GEOGRAPHIC_DATA] [US_STATE] AK AR AZ CA…" at bounding box center [87, 183] width 110 height 293
click at [199, 206] on input "text" at bounding box center [193, 198] width 79 height 15
type input "6,000"
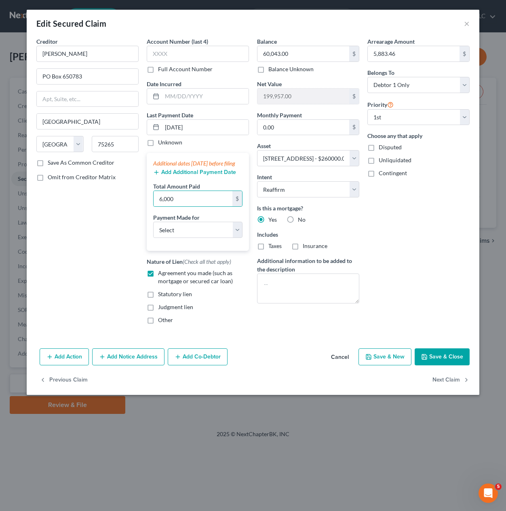
click at [98, 226] on div "Creditor * [PERSON_NAME] PO Box 650783 [GEOGRAPHIC_DATA] [US_STATE] AK AR AZ CA…" at bounding box center [87, 183] width 110 height 293
click at [189, 238] on select "Select Car Credit Card Loan Repayment Mortgage Other Suppliers Or Vendors" at bounding box center [197, 230] width 89 height 16
select select "3"
click at [153, 230] on select "Select Car Credit Card Loan Repayment Mortgage Other Suppliers Or Vendors" at bounding box center [197, 230] width 89 height 16
click at [278, 330] on div "Balance 60,043.00 $ Balance Unknown Balance Undetermined 60,043.00 $ Balance Un…" at bounding box center [308, 183] width 110 height 293
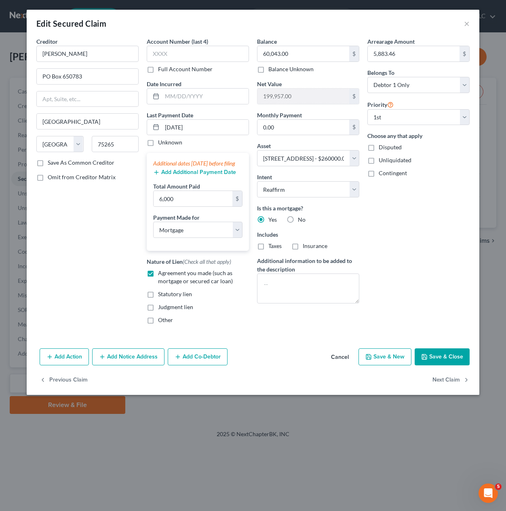
click at [456, 360] on button "Save & Close" at bounding box center [442, 356] width 55 height 17
select select
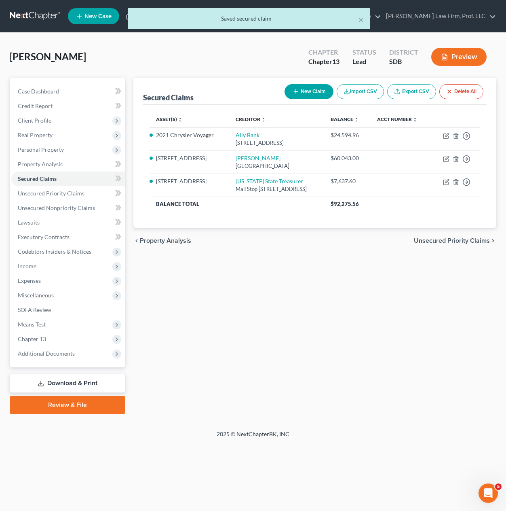
click at [362, 306] on div "Secured Claims New Claim Import CSV Export CSV Delete All Asset(s) expand_more …" at bounding box center [314, 246] width 371 height 336
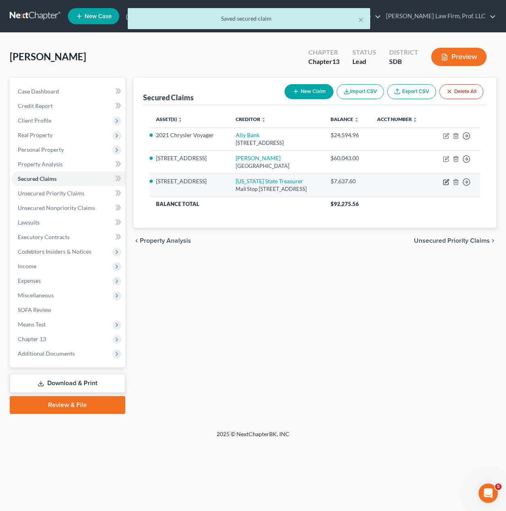
click at [448, 185] on icon "button" at bounding box center [446, 182] width 6 height 6
select select "43"
select select "4"
select select "0"
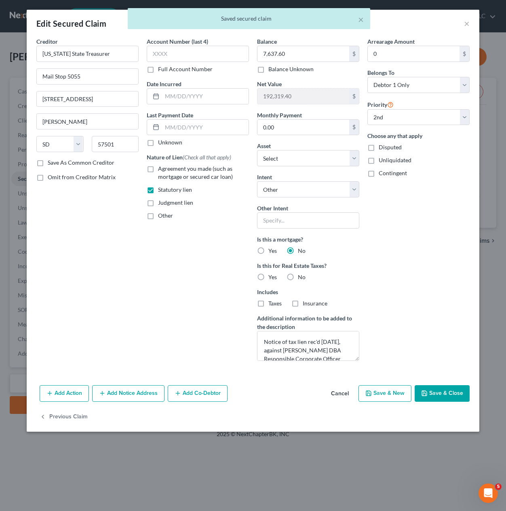
click at [470, 22] on div "× Saved secured claim" at bounding box center [249, 20] width 506 height 25
drag, startPoint x: 475, startPoint y: 20, endPoint x: 469, endPoint y: 21, distance: 6.1
click at [475, 20] on div "× Saved secured claim" at bounding box center [249, 20] width 506 height 25
click at [468, 22] on div "× Saved secured claim" at bounding box center [249, 20] width 506 height 25
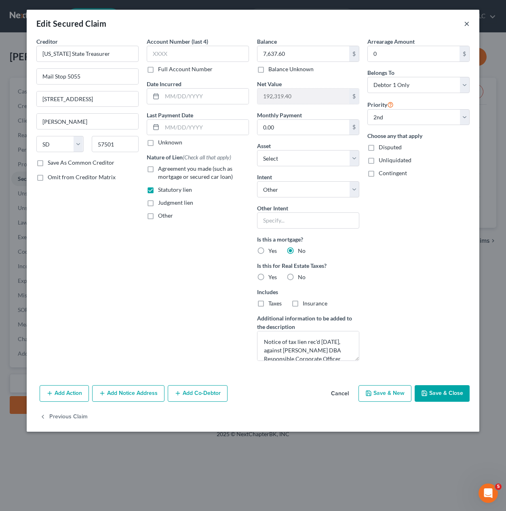
click at [466, 23] on button "×" at bounding box center [467, 24] width 6 height 10
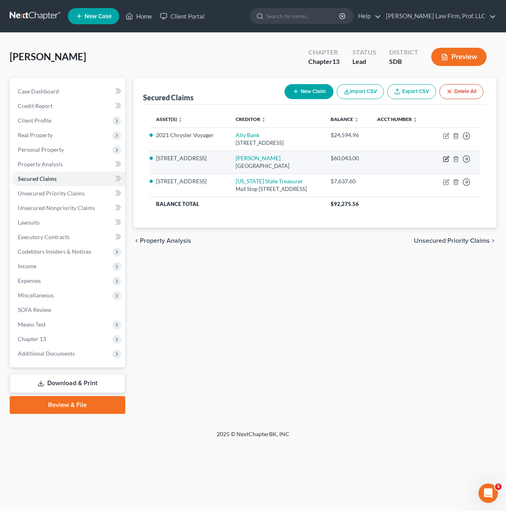
click at [445, 162] on icon "button" at bounding box center [446, 159] width 6 height 6
select select "45"
select select "3"
select select "2"
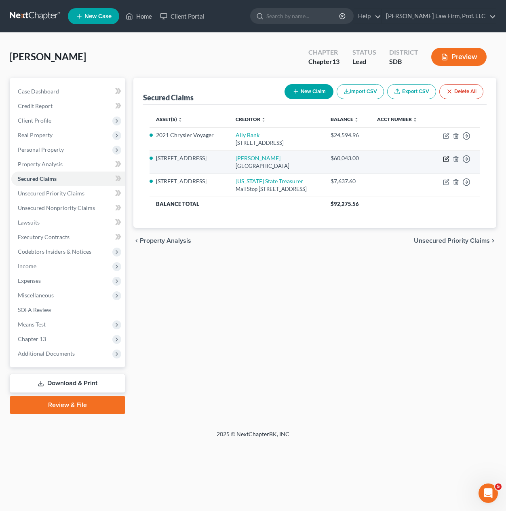
select select "0"
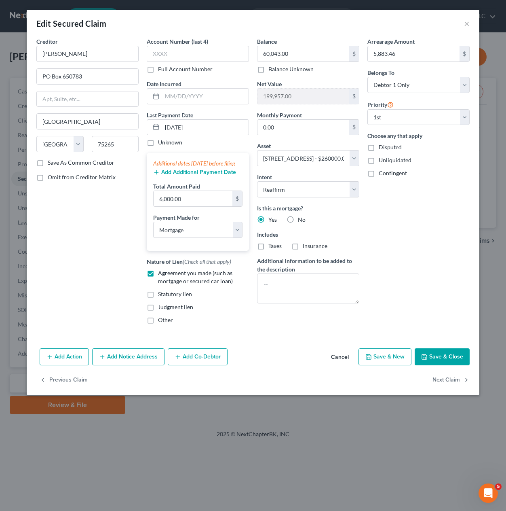
click at [418, 227] on div "Arrearage Amount 5,883.46 $ Belongs To * Select Debtor 1 Only Debtor 2 Only Deb…" at bounding box center [418, 183] width 110 height 293
click at [430, 263] on div "Arrearage Amount 5,883.46 $ Belongs To * Select Debtor 1 Only Debtor 2 Only Deb…" at bounding box center [418, 183] width 110 height 293
click at [465, 20] on button "×" at bounding box center [467, 24] width 6 height 10
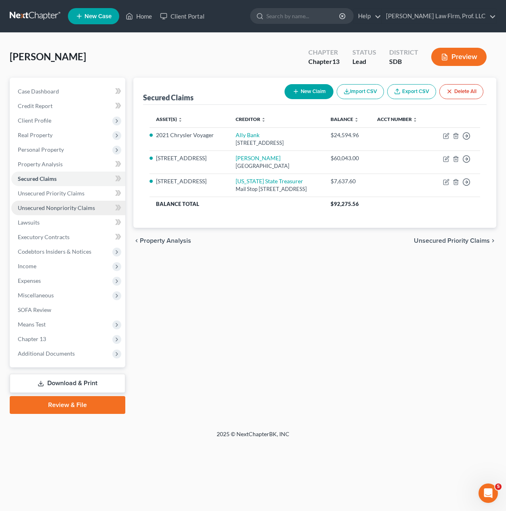
click at [71, 209] on span "Unsecured Nonpriority Claims" at bounding box center [56, 207] width 77 height 7
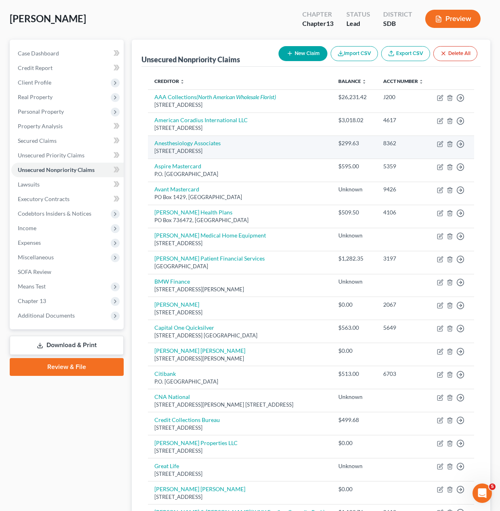
scroll to position [33, 0]
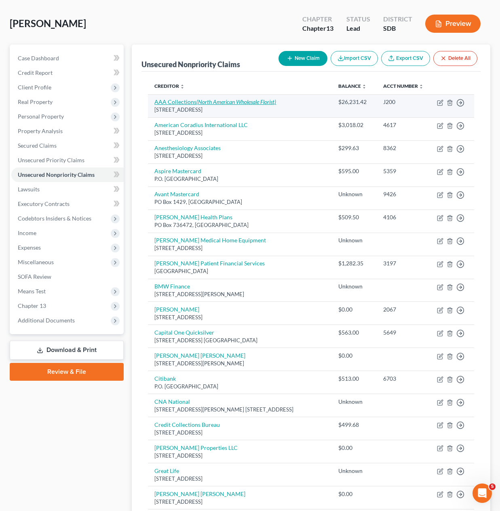
click at [249, 105] on icon "(North American Wholesale Florist)" at bounding box center [237, 101] width 80 height 7
select select "43"
select select "14"
select select "0"
select select "43"
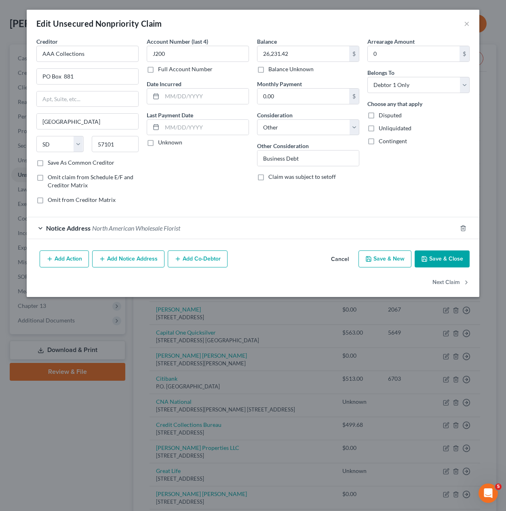
click at [225, 139] on div "Unknown" at bounding box center [198, 142] width 102 height 8
click at [203, 122] on input "text" at bounding box center [205, 127] width 87 height 15
click at [133, 228] on span "North American Wholesale Florist" at bounding box center [136, 228] width 88 height 8
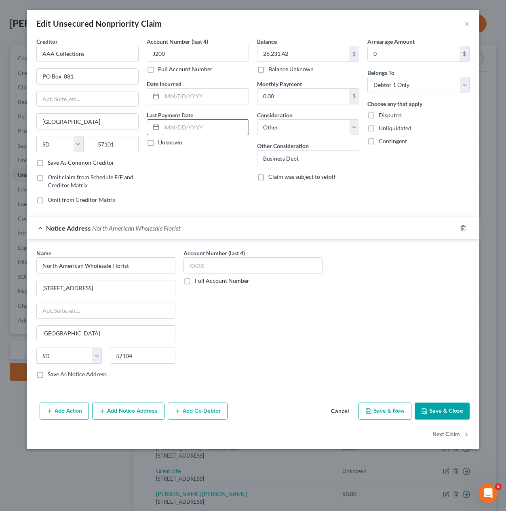
click at [207, 131] on input "text" at bounding box center [205, 127] width 87 height 15
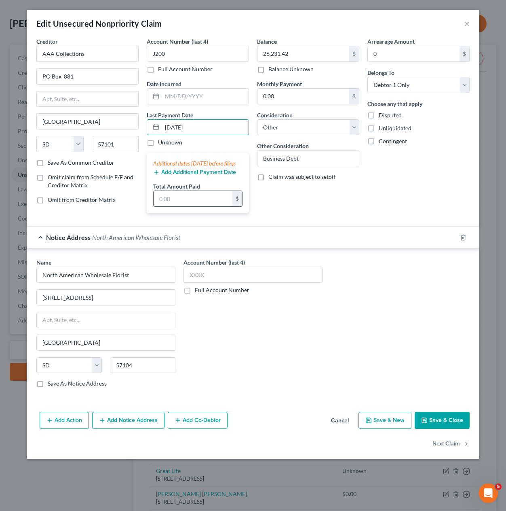
type input "[DATE]"
click at [196, 206] on input "text" at bounding box center [193, 198] width 79 height 15
type input "972.92"
click at [334, 199] on div "Balance 26,231.42 $ Balance Unknown Balance Undetermined 26,231.42 $ Balance Un…" at bounding box center [308, 128] width 110 height 182
drag, startPoint x: 362, startPoint y: 222, endPoint x: 452, endPoint y: 229, distance: 89.7
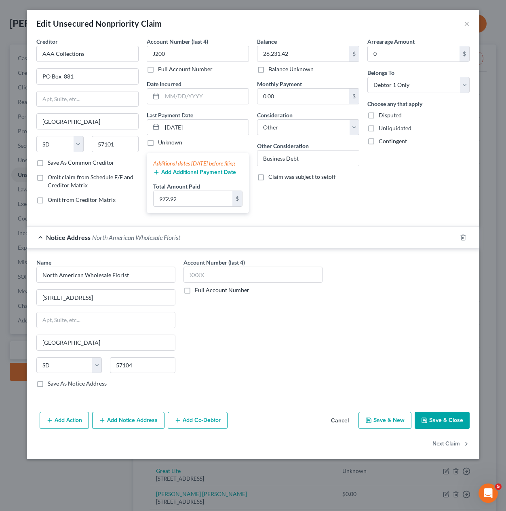
click at [362, 220] on div "Balance 26,231.42 $ Balance Unknown Balance Undetermined 26,231.42 $ Balance Un…" at bounding box center [308, 128] width 110 height 182
click at [448, 428] on button "Save & Close" at bounding box center [442, 420] width 55 height 17
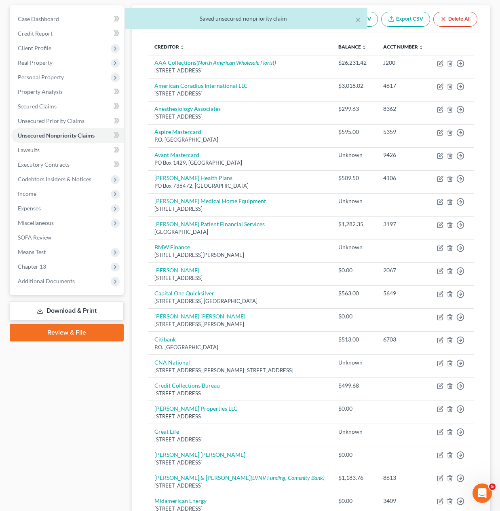
scroll to position [74, 0]
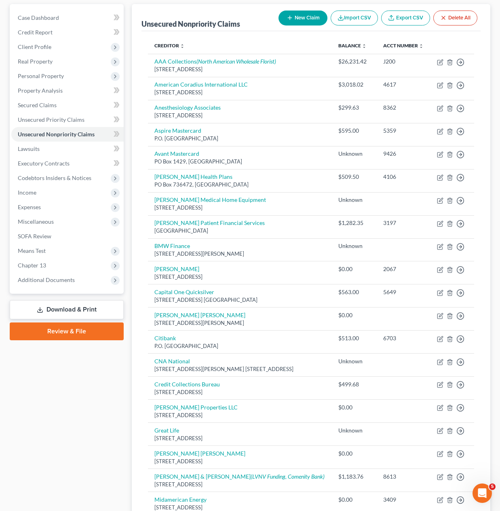
click at [40, 391] on div "Case Dashboard Payments Invoices Payments Payments Credit Report Client Profile" at bounding box center [67, 416] width 122 height 825
click at [59, 234] on link "SOFA Review" at bounding box center [67, 236] width 112 height 15
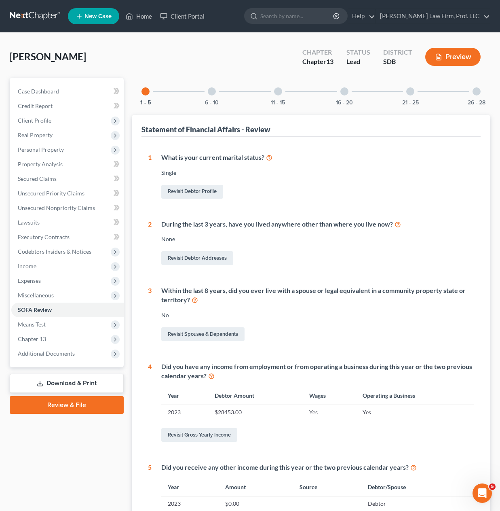
click at [208, 98] on div "6 - 10" at bounding box center [211, 91] width 27 height 27
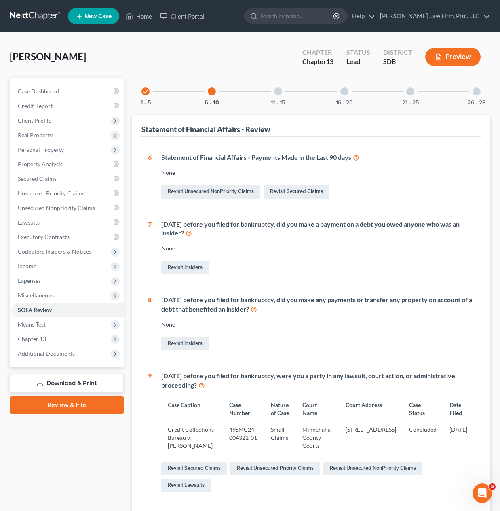
click at [278, 92] on div at bounding box center [278, 91] width 8 height 8
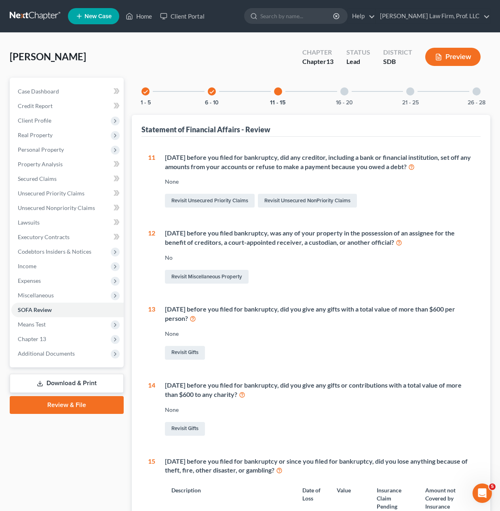
click at [347, 91] on div at bounding box center [344, 91] width 8 height 8
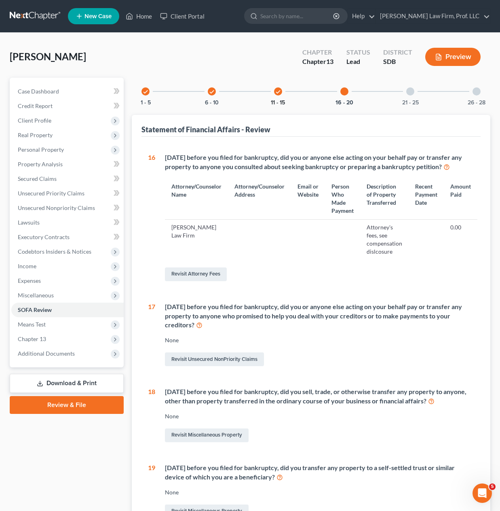
drag, startPoint x: 262, startPoint y: 100, endPoint x: 277, endPoint y: 99, distance: 14.6
click at [266, 100] on div "check 1 - 5 check 6 - 10 check 11 - 15 16 - 20 21 - 25 26 - 28" at bounding box center [311, 91] width 359 height 27
click at [278, 100] on button "11 - 15" at bounding box center [278, 103] width 14 height 6
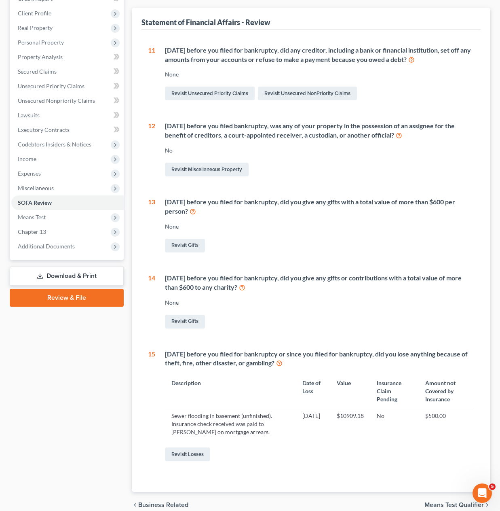
scroll to position [121, 0]
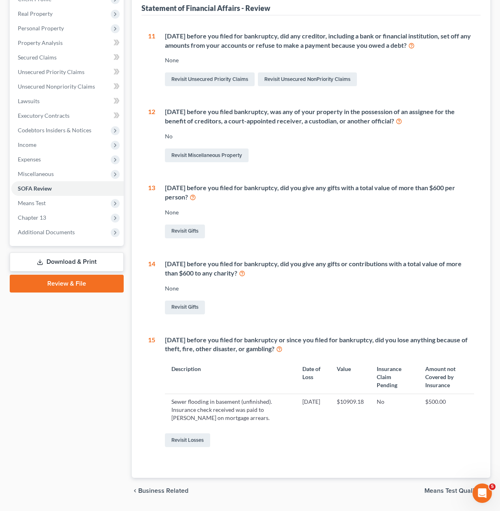
drag, startPoint x: 328, startPoint y: 282, endPoint x: 370, endPoint y: 297, distance: 44.6
click at [369, 297] on div "[DATE] before you filed for bankruptcy, did you give any gifts or contributions…" at bounding box center [314, 287] width 319 height 57
click at [370, 297] on div "[DATE] before you filed for bankruptcy, did you give any gifts or contributions…" at bounding box center [314, 287] width 319 height 57
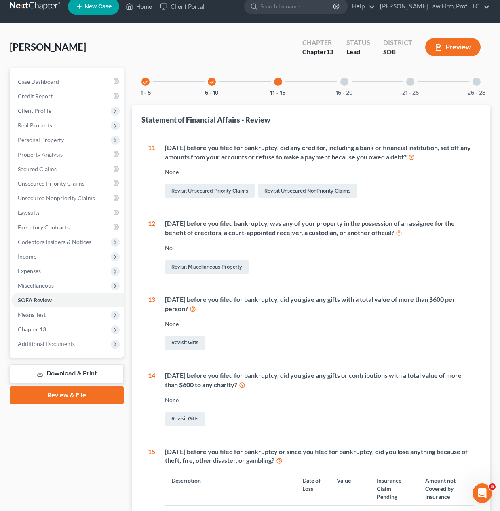
scroll to position [0, 0]
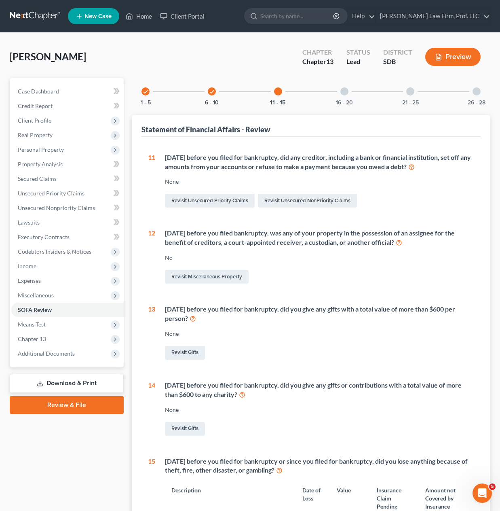
click at [351, 96] on div "16 - 20" at bounding box center [344, 91] width 27 height 27
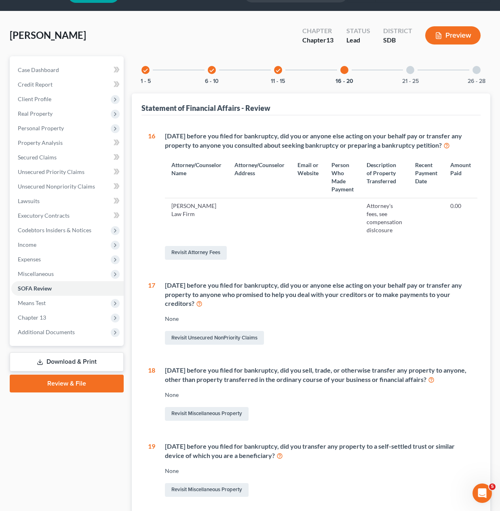
scroll to position [40, 0]
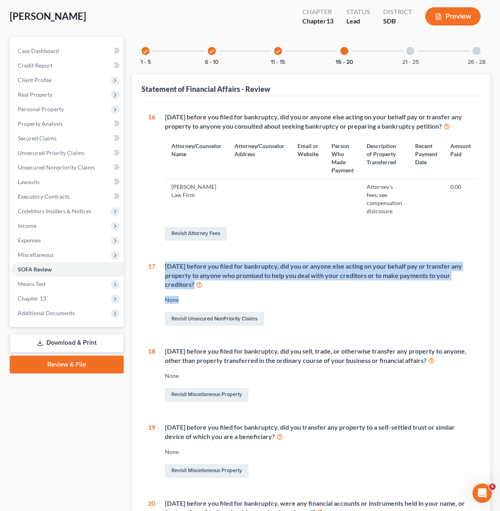
drag, startPoint x: 358, startPoint y: 293, endPoint x: 266, endPoint y: 278, distance: 93.0
click at [155, 259] on div "16 [DATE] before you filed for bankruptcy, did you or anyone else acting on you…" at bounding box center [311, 333] width 326 height 443
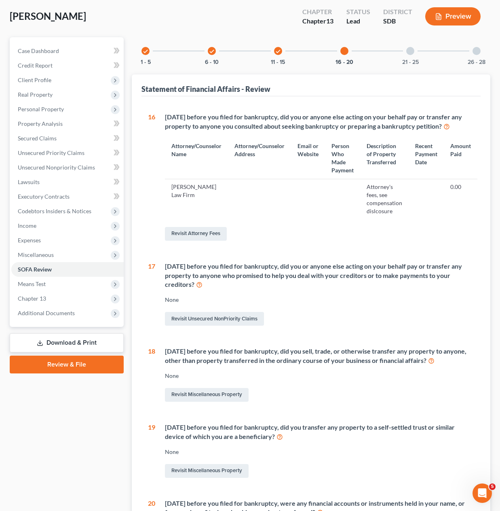
click at [454, 324] on div "Revisit Unsecured NonPriority Claims" at bounding box center [319, 318] width 309 height 17
drag, startPoint x: 382, startPoint y: 305, endPoint x: 385, endPoint y: 299, distance: 6.7
click at [384, 304] on div "[DATE] before you filed for bankruptcy, did you or anyone else acting on your b…" at bounding box center [314, 295] width 319 height 66
click at [399, 294] on div "[DATE] before you filed for bankruptcy, did you or anyone else acting on your b…" at bounding box center [314, 295] width 319 height 66
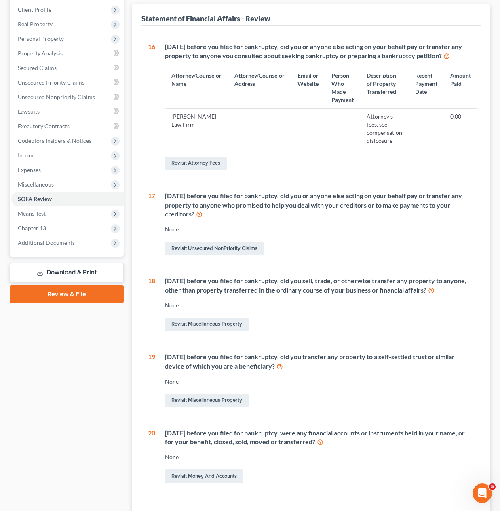
scroll to position [121, 0]
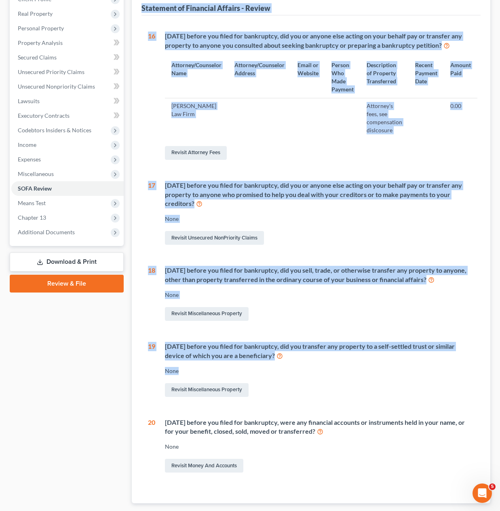
drag, startPoint x: 359, startPoint y: 370, endPoint x: 120, endPoint y: 317, distance: 244.7
click at [120, 317] on div "Petition Navigation Case Dashboard Payments Invoices Payments Payments Credit R…" at bounding box center [250, 242] width 489 height 573
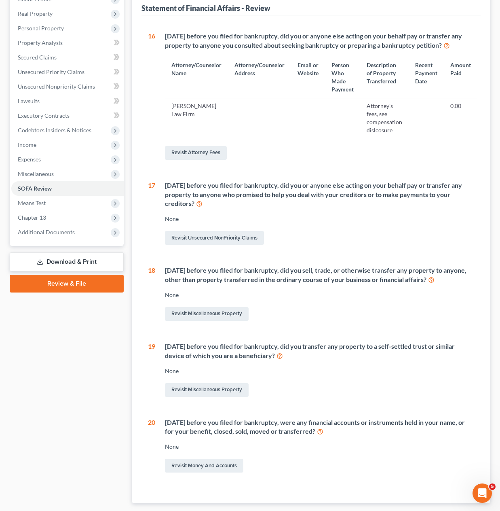
click at [376, 384] on div "Revisit Miscellaneous Property" at bounding box center [319, 389] width 309 height 17
drag, startPoint x: 403, startPoint y: 474, endPoint x: 490, endPoint y: 464, distance: 87.6
click at [404, 474] on div "1 What is your current marital status? [DEMOGRAPHIC_DATA] Revisit Debtor Profil…" at bounding box center [311, 259] width 339 height 488
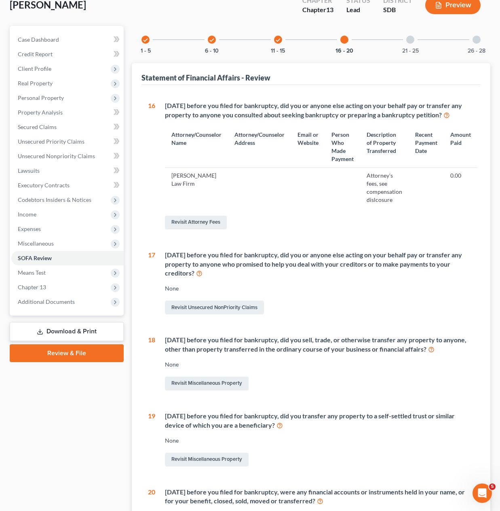
scroll to position [0, 0]
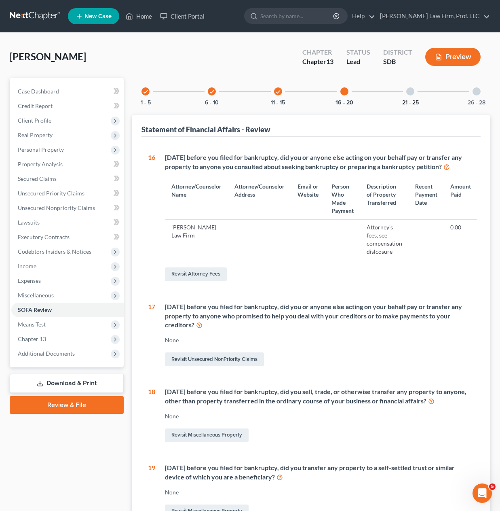
click at [415, 101] on button "21 - 25" at bounding box center [410, 103] width 17 height 6
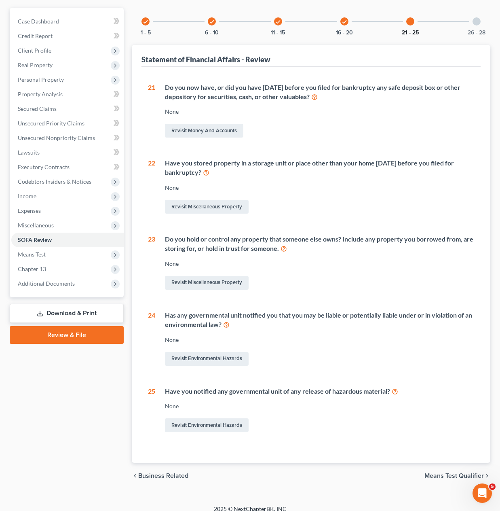
scroll to position [78, 0]
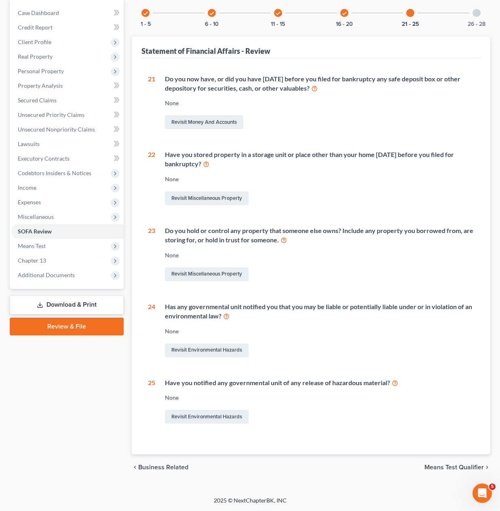
click at [470, 16] on div "26 - 28" at bounding box center [476, 12] width 27 height 27
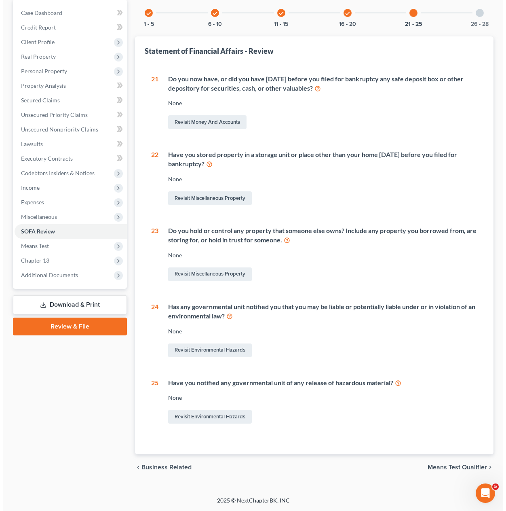
scroll to position [0, 0]
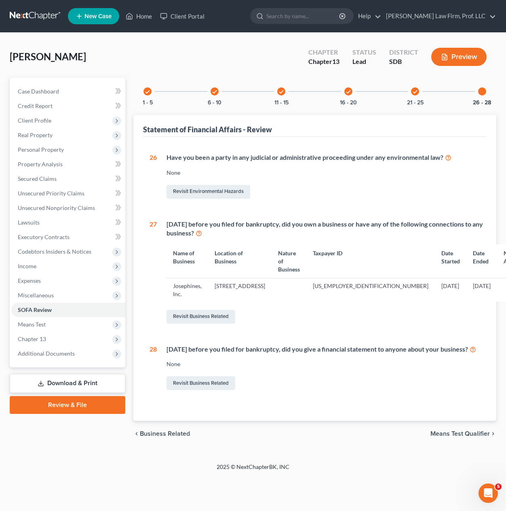
click at [351, 368] on div "None" at bounding box center [324, 364] width 314 height 8
click at [74, 209] on span "Unsecured Nonpriority Claims" at bounding box center [56, 207] width 77 height 7
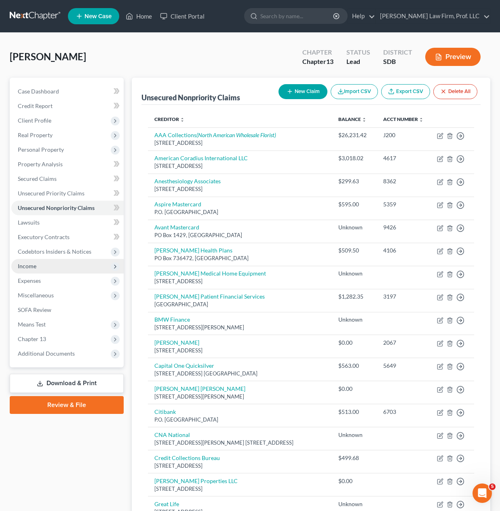
click at [64, 270] on span "Income" at bounding box center [67, 266] width 112 height 15
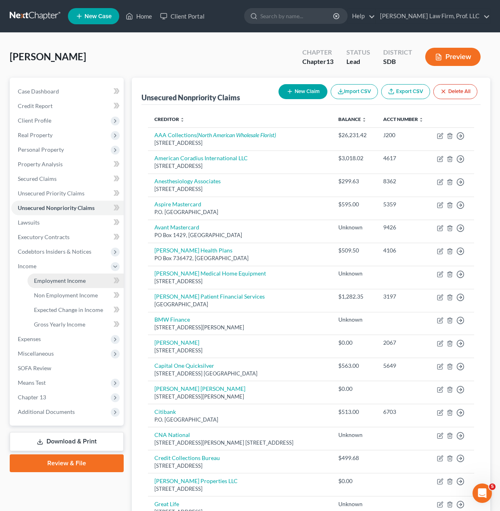
click at [49, 281] on span "Employment Income" at bounding box center [60, 280] width 52 height 7
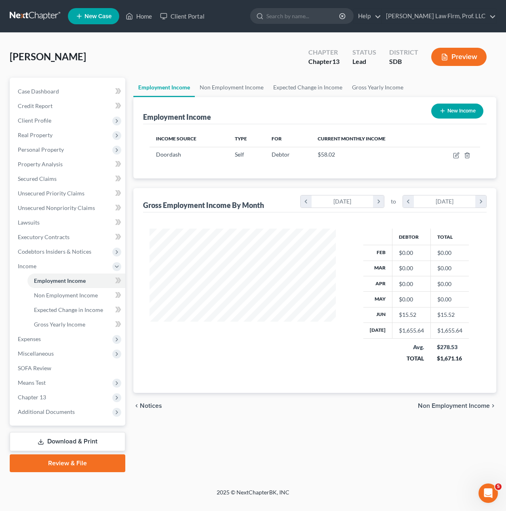
scroll to position [145, 202]
click at [279, 182] on div "Employment Income New Income Income Source Type For Current Monthly Income [GEO…" at bounding box center [314, 245] width 363 height 296
click at [455, 157] on icon "button" at bounding box center [456, 155] width 6 height 6
select select "1"
select select "0"
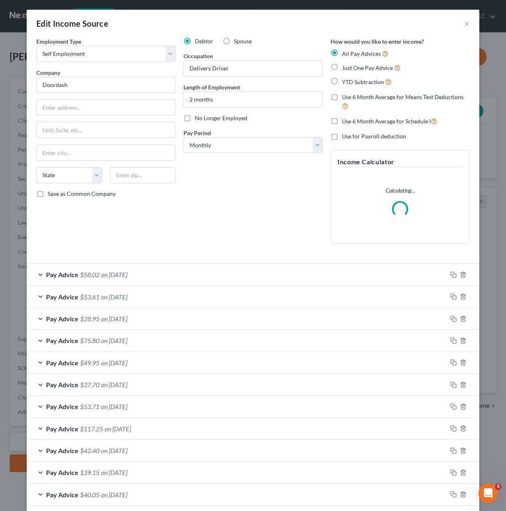
click at [206, 169] on div "Debtor Spouse Occupation Delivery Driver Length of Employment 2 months No Longe…" at bounding box center [253, 143] width 147 height 213
click at [276, 144] on select "Select Monthly Twice Monthly Every Other Week Weekly" at bounding box center [253, 145] width 139 height 16
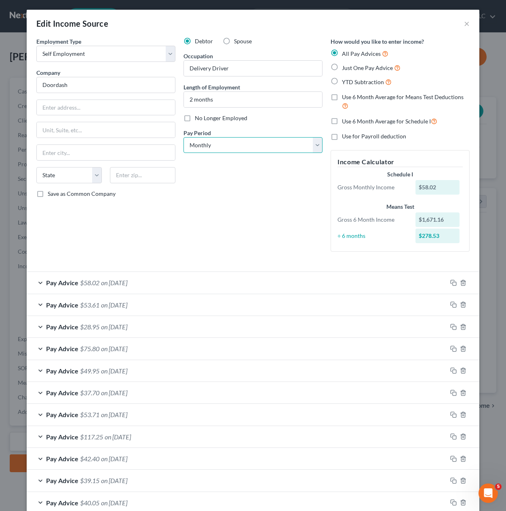
click at [276, 144] on select "Select Monthly Twice Monthly Every Other Week Weekly" at bounding box center [253, 145] width 139 height 16
click at [262, 189] on div "Debtor Spouse Occupation Delivery Driver Length of Employment 2 months No Longe…" at bounding box center [253, 147] width 147 height 221
click at [342, 123] on label "Use 6 Month Average for Schedule I" at bounding box center [389, 120] width 95 height 9
click at [345, 122] on input "Use 6 Month Average for Schedule I" at bounding box center [347, 118] width 5 height 5
checkbox input "true"
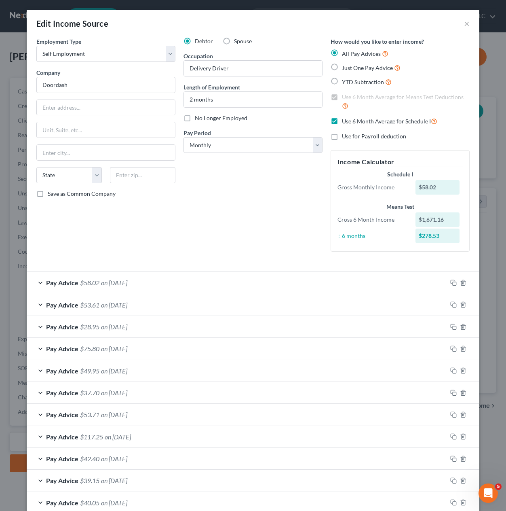
checkbox input "true"
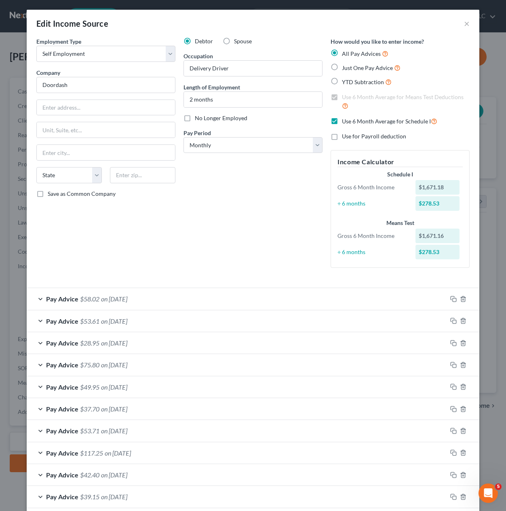
click at [274, 200] on div "Debtor Spouse Occupation Delivery Driver Length of Employment 2 months No Longe…" at bounding box center [253, 155] width 147 height 237
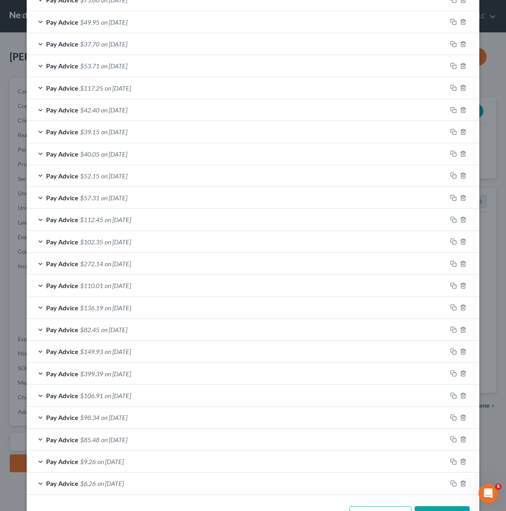
scroll to position [393, 0]
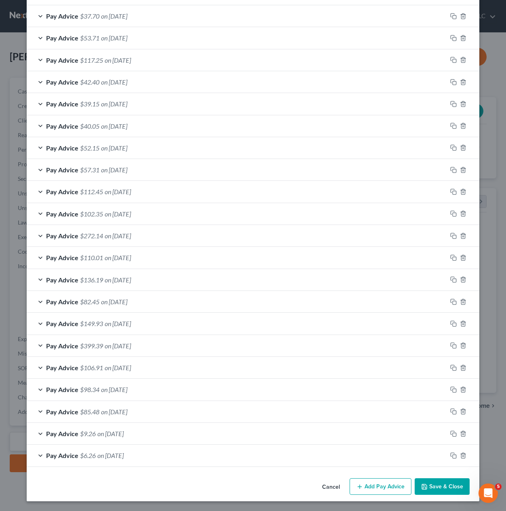
click at [430, 488] on button "Save & Close" at bounding box center [442, 486] width 55 height 17
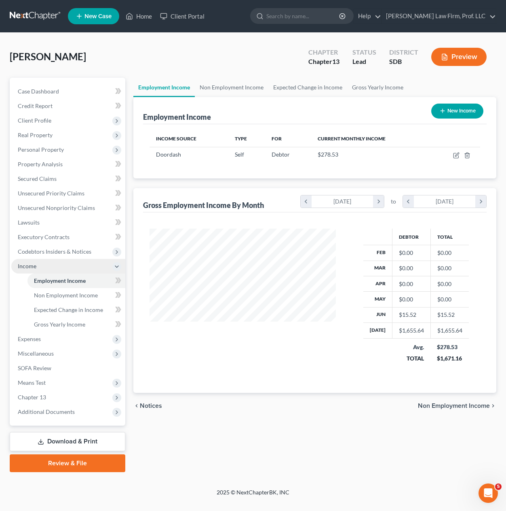
scroll to position [145, 202]
drag, startPoint x: 74, startPoint y: 292, endPoint x: 86, endPoint y: 292, distance: 11.7
click at [74, 292] on span "Non Employment Income" at bounding box center [66, 295] width 64 height 7
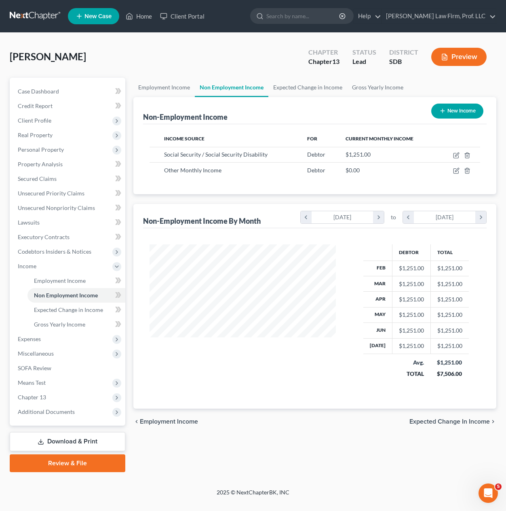
scroll to position [145, 202]
click at [471, 116] on button "New Income" at bounding box center [457, 111] width 52 height 15
select select "0"
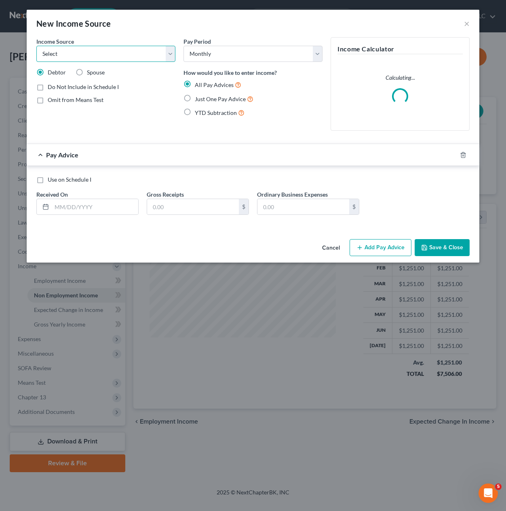
click at [128, 58] on select "Select Unemployment Disability (from employer) Pension Retirement Social Securi…" at bounding box center [105, 54] width 139 height 16
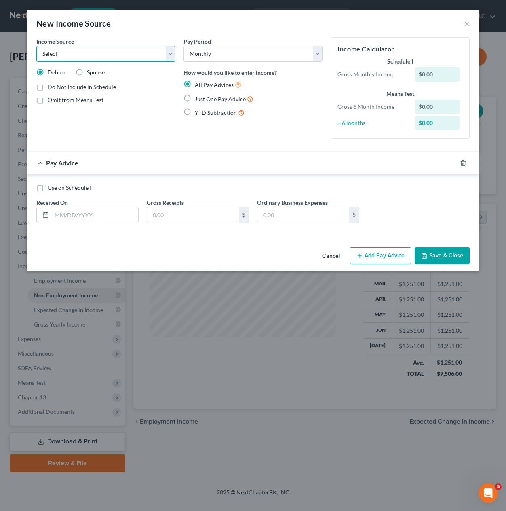
select select "8"
click at [36, 46] on select "Select Unemployment Disability (from employer) Pension Retirement Social Securi…" at bounding box center [105, 54] width 139 height 16
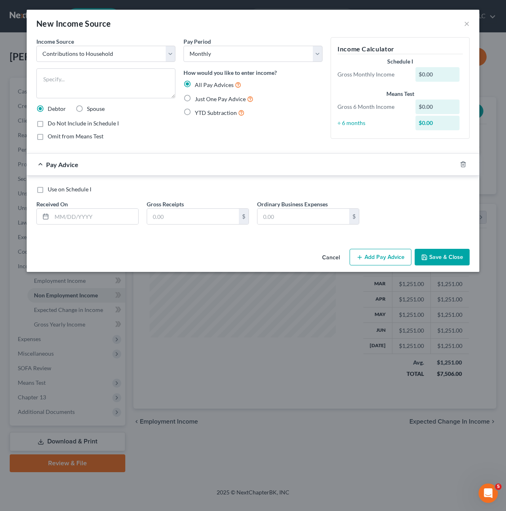
click at [164, 118] on div "Income Source * Select Unemployment Disability (from employer) Pension Retireme…" at bounding box center [105, 92] width 147 height 110
click at [142, 99] on div "Income Source * Select Unemployment Disability (from employer) Pension Retireme…" at bounding box center [105, 92] width 147 height 110
click at [136, 96] on textarea at bounding box center [105, 83] width 139 height 30
type textarea "Contributions from [PERSON_NAME]'s mother (paid health insurance and Mid Americ…"
click at [89, 226] on div "Use on Schedule I Received On * Gross Receipts $ Ordinary Business Expenses $" at bounding box center [253, 208] width 442 height 46
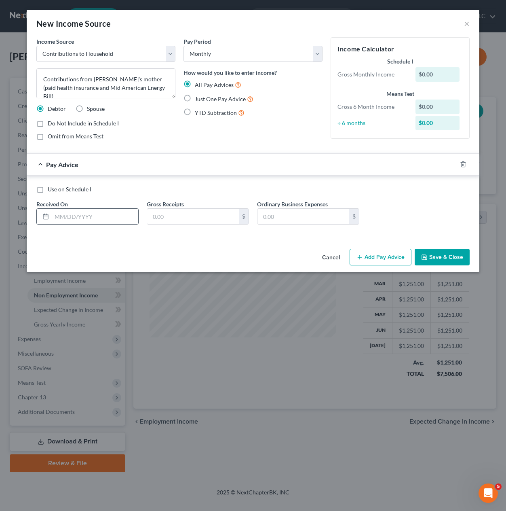
click at [91, 220] on input "text" at bounding box center [95, 216] width 87 height 15
click at [109, 218] on input "text" at bounding box center [95, 216] width 87 height 15
type input "[DATE]"
type input "659.60"
click at [221, 248] on div "Cancel Add Pay Advice Save & Close" at bounding box center [253, 258] width 453 height 27
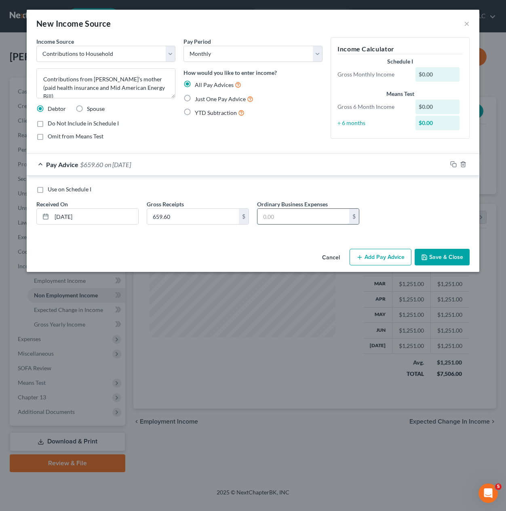
click at [288, 223] on input "text" at bounding box center [304, 216] width 92 height 15
click at [442, 196] on div "Use on Schedule I Received On * [DATE] Gross Receipts 659.60 $ Ordinary Busines…" at bounding box center [253, 208] width 442 height 46
click at [395, 260] on button "Add Pay Advice" at bounding box center [381, 257] width 62 height 17
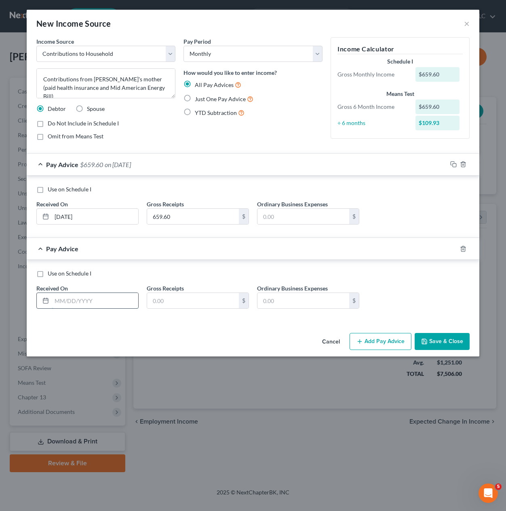
click at [71, 298] on input "text" at bounding box center [95, 300] width 87 height 15
type input "586.51"
click at [162, 336] on div "Cancel Add Pay Advice Save & Close" at bounding box center [253, 343] width 453 height 27
click at [169, 305] on input "text" at bounding box center [193, 300] width 92 height 15
click at [74, 308] on input "586.51" at bounding box center [95, 300] width 87 height 15
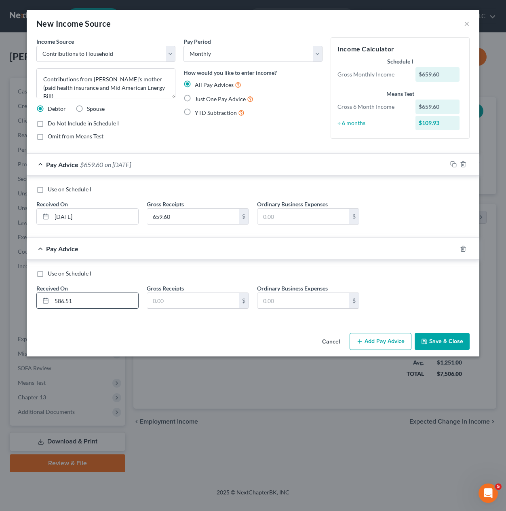
click at [74, 307] on input "586.51" at bounding box center [95, 300] width 87 height 15
type input "[DATE]"
type input "586.51"
drag, startPoint x: 273, startPoint y: 334, endPoint x: 308, endPoint y: 334, distance: 35.6
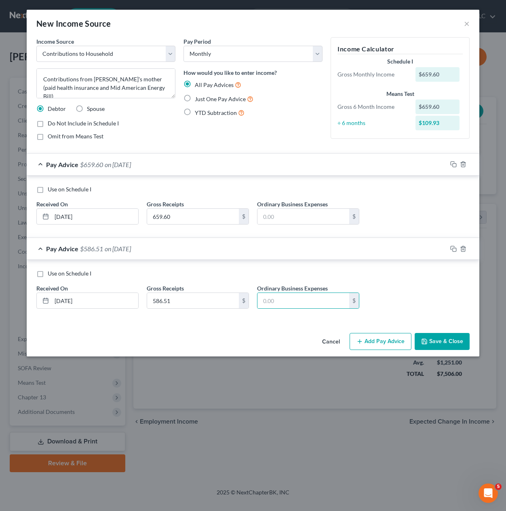
click at [279, 334] on div "Cancel Add Pay Advice Save & Close" at bounding box center [253, 343] width 453 height 27
click at [363, 342] on icon "button" at bounding box center [360, 341] width 6 height 6
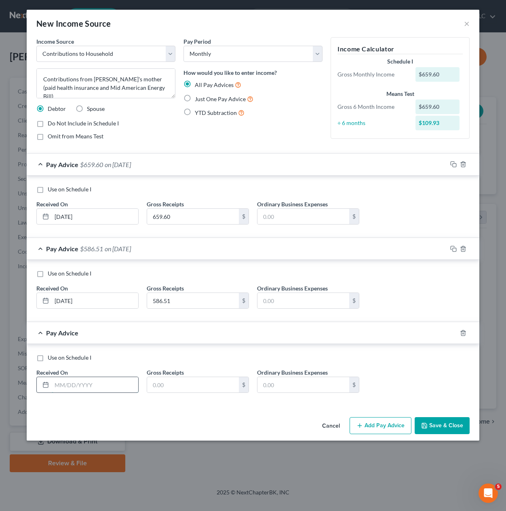
click at [72, 389] on input "text" at bounding box center [95, 384] width 87 height 15
type input "[DATE]"
type input "1,179.00"
click at [471, 424] on div "Cancel Add Pay Advice Save & Close" at bounding box center [253, 427] width 453 height 27
click at [454, 422] on button "Save & Close" at bounding box center [442, 425] width 55 height 17
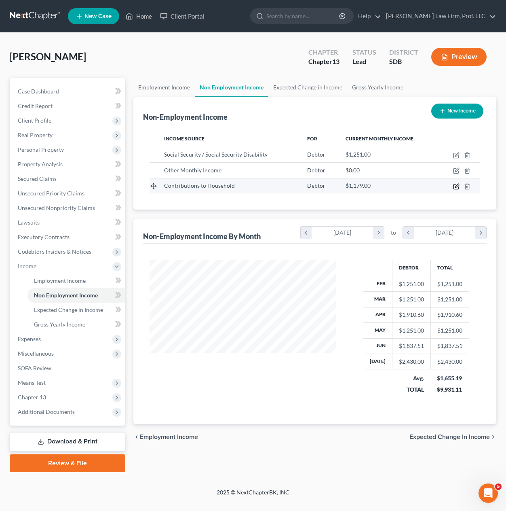
click at [454, 188] on icon "button" at bounding box center [456, 186] width 5 height 5
select select "8"
select select "0"
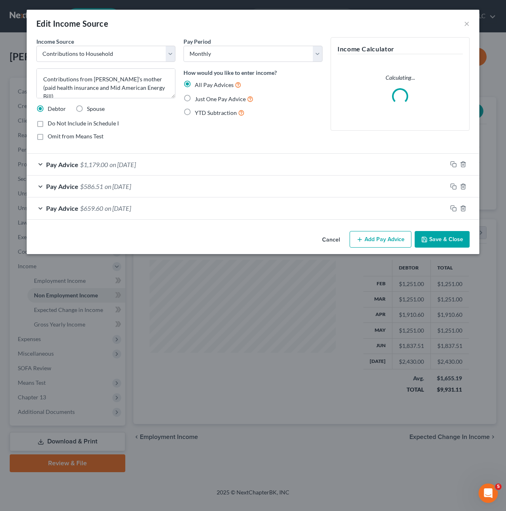
click at [278, 118] on div "Pay Period Select Monthly Twice Monthly Every Other Week Weekly How would you l…" at bounding box center [253, 92] width 147 height 110
click at [55, 123] on span "Do Not Include in Schedule I" at bounding box center [83, 123] width 71 height 7
click at [55, 123] on input "Do Not Include in Schedule I" at bounding box center [53, 121] width 5 height 5
checkbox input "true"
click at [449, 240] on button "Save & Close" at bounding box center [442, 239] width 55 height 17
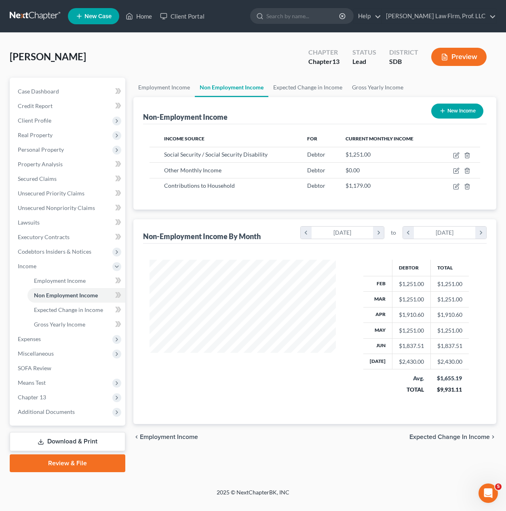
drag, startPoint x: 239, startPoint y: 475, endPoint x: 216, endPoint y: 233, distance: 242.8
click at [240, 473] on div "Petition Navigation Case Dashboard Payments Invoices Payments Payments Credit R…" at bounding box center [253, 278] width 487 height 401
click at [57, 308] on span "Expected Change in Income" at bounding box center [68, 309] width 69 height 7
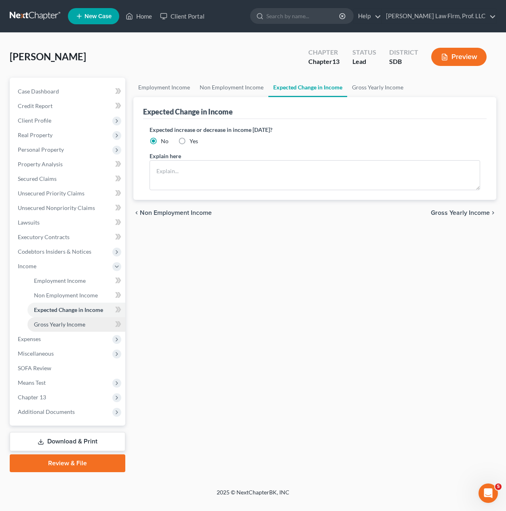
click at [63, 326] on span "Gross Yearly Income" at bounding box center [59, 324] width 51 height 7
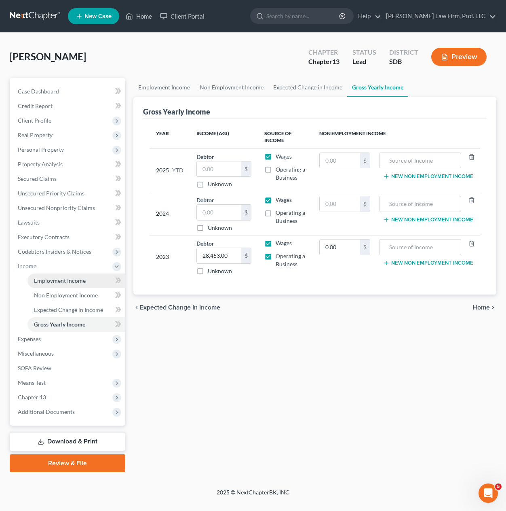
click at [61, 283] on span "Employment Income" at bounding box center [60, 280] width 52 height 7
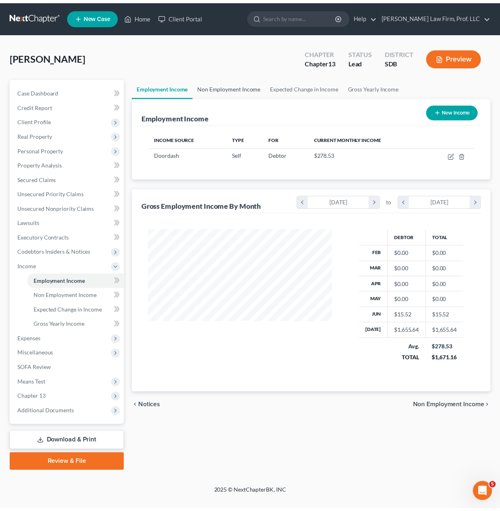
scroll to position [145, 202]
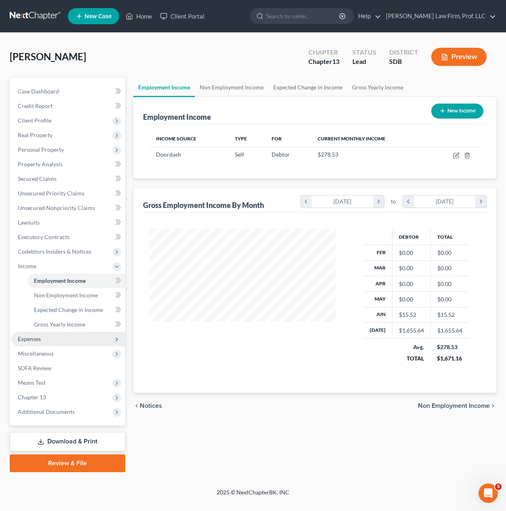
click at [38, 338] on span "Expenses" at bounding box center [29, 338] width 23 height 7
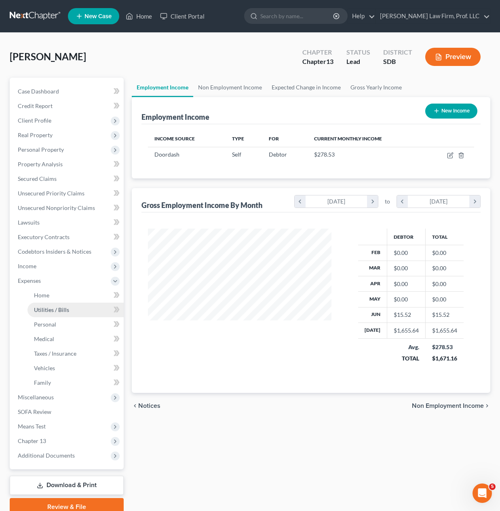
click at [36, 302] on link "Utilities / Bills" at bounding box center [75, 309] width 96 height 15
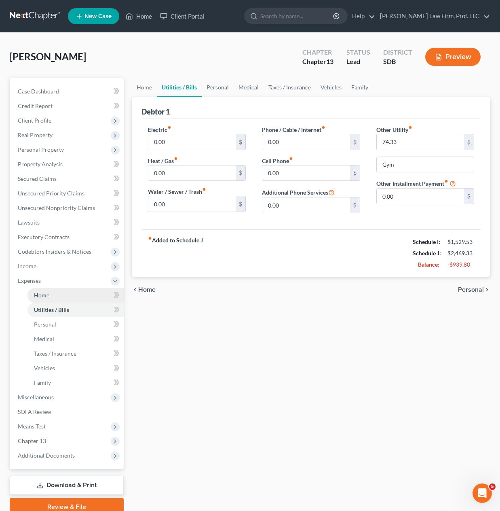
click at [59, 295] on link "Home" at bounding box center [75, 295] width 96 height 15
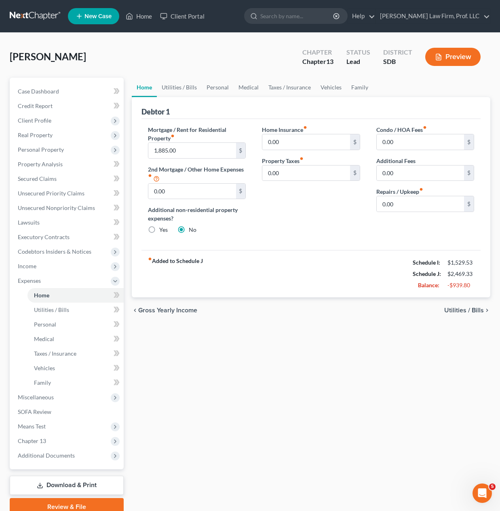
drag, startPoint x: 376, startPoint y: 394, endPoint x: 345, endPoint y: 314, distance: 85.6
click at [375, 394] on div "Home Utilities / Bills Personal Medical Taxes / Insurance Vehicles Family Debto…" at bounding box center [311, 297] width 367 height 438
click at [330, 217] on div "Home Insurance fiber_manual_record 0.00 $ Property Taxes fiber_manual_record 0.…" at bounding box center [311, 182] width 114 height 115
click at [357, 230] on div "Home Insurance fiber_manual_record 0.00 $ Property Taxes fiber_manual_record 0.…" at bounding box center [311, 182] width 114 height 115
click at [42, 268] on span "Income" at bounding box center [67, 266] width 112 height 15
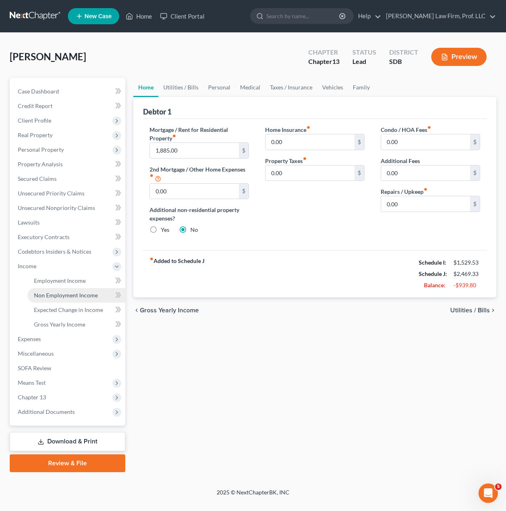
click at [75, 289] on link "Non Employment Income" at bounding box center [76, 295] width 98 height 15
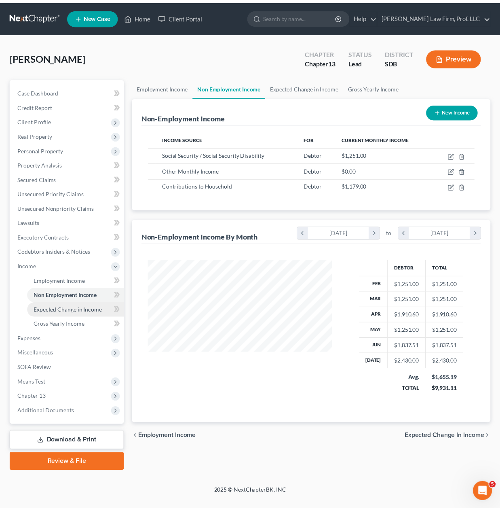
scroll to position [145, 202]
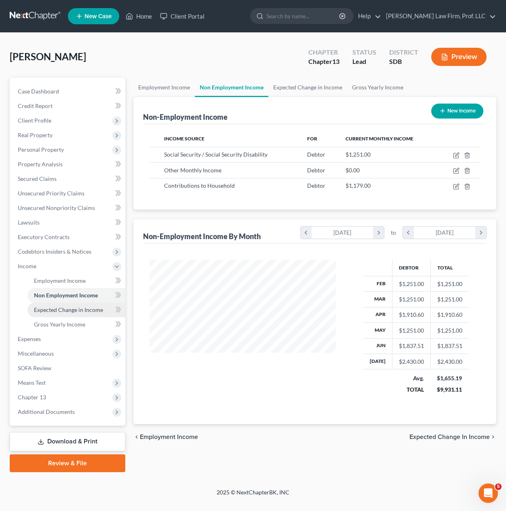
click at [75, 311] on span "Expected Change in Income" at bounding box center [68, 309] width 69 height 7
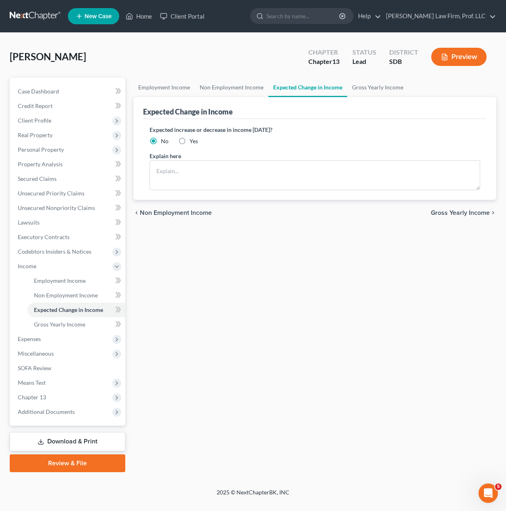
click at [190, 144] on label "Yes" at bounding box center [194, 141] width 8 height 8
click at [193, 142] on input "Yes" at bounding box center [195, 139] width 5 height 5
radio input "true"
click at [185, 173] on textarea at bounding box center [315, 175] width 331 height 30
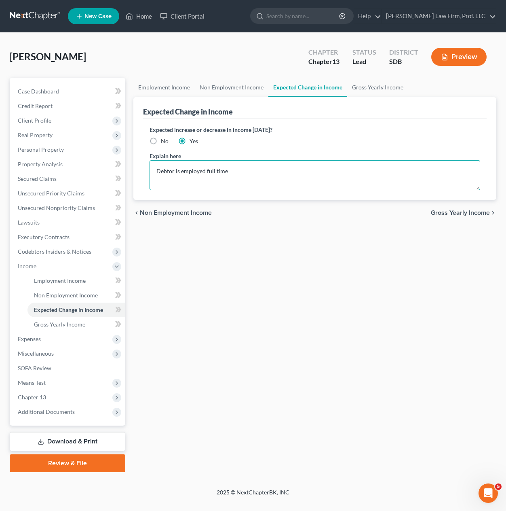
type textarea "Debtor is employed full time"
click at [138, 342] on div "Employment Income Non Employment Income Expected Change in Income Gross Yearly …" at bounding box center [314, 275] width 371 height 394
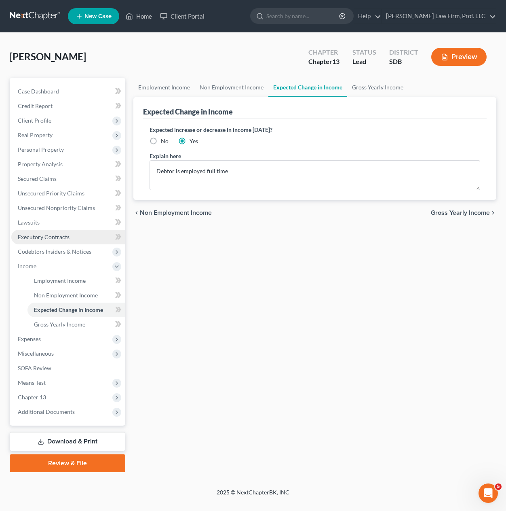
click at [42, 237] on span "Executory Contracts" at bounding box center [44, 236] width 52 height 7
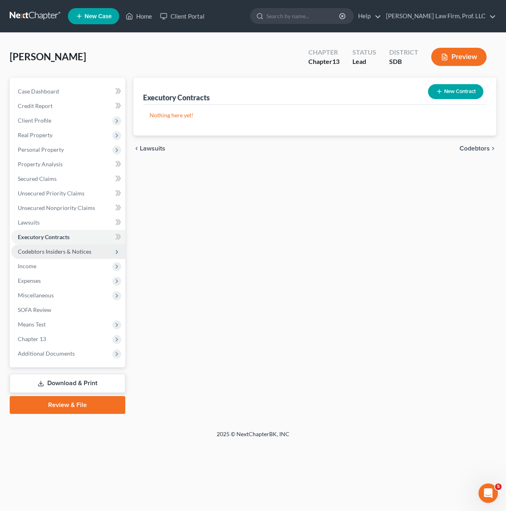
click at [58, 254] on span "Codebtors Insiders & Notices" at bounding box center [55, 251] width 74 height 7
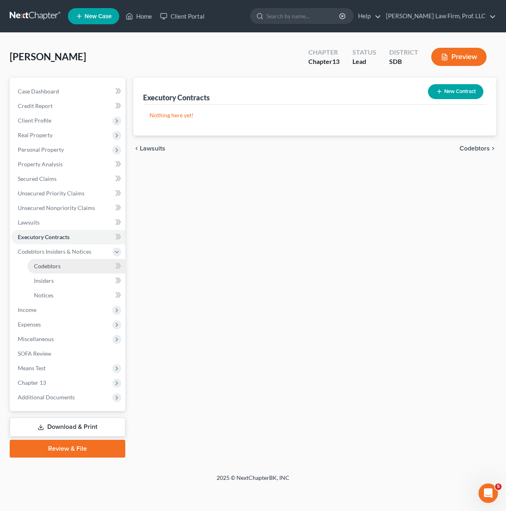
click at [70, 269] on link "Codebtors" at bounding box center [76, 266] width 98 height 15
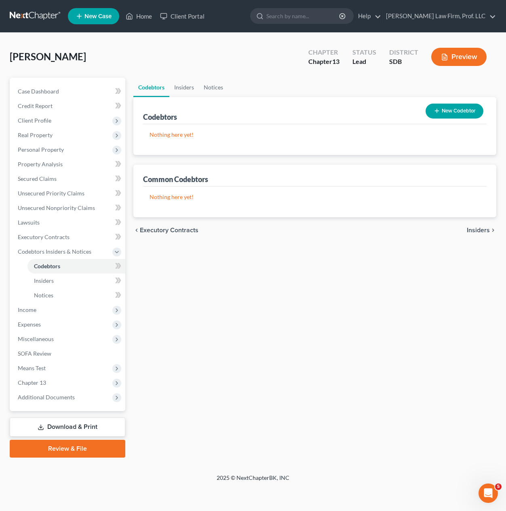
click at [328, 363] on div "Codebtors Insiders Notices Codebtors New Codebtor Nothing here yet! Name Credit…" at bounding box center [314, 268] width 371 height 380
click at [42, 281] on span "Insiders" at bounding box center [44, 280] width 20 height 7
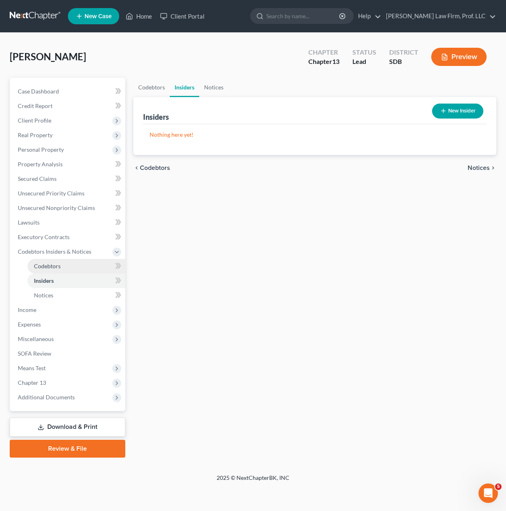
click at [56, 272] on link "Codebtors" at bounding box center [76, 266] width 98 height 15
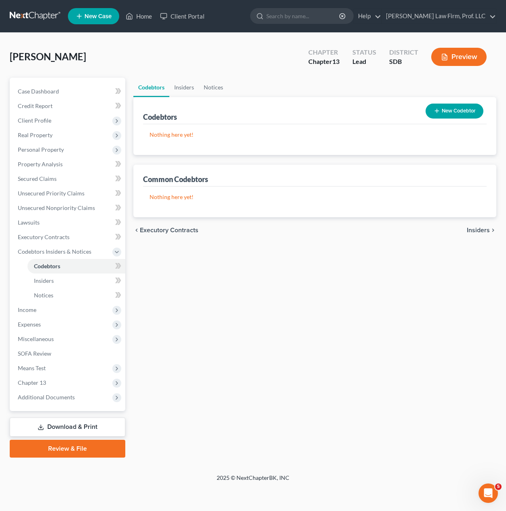
click at [419, 292] on div "Codebtors Insiders Notices Codebtors New Codebtor Nothing here yet! Name Credit…" at bounding box center [314, 268] width 371 height 380
click at [58, 382] on span "Chapter 13" at bounding box center [68, 382] width 114 height 15
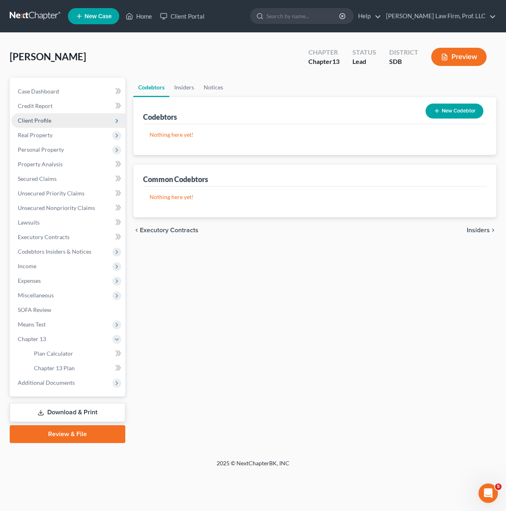
click at [60, 125] on span "Client Profile" at bounding box center [68, 120] width 114 height 15
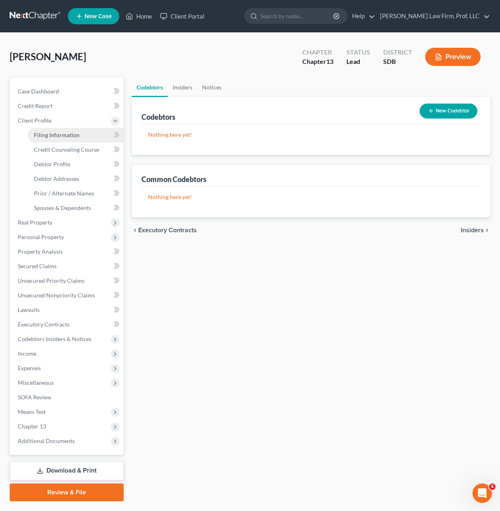
click at [55, 133] on span "Filing Information" at bounding box center [57, 134] width 46 height 7
select select "0"
select select "3"
select select "0"
select select "3"
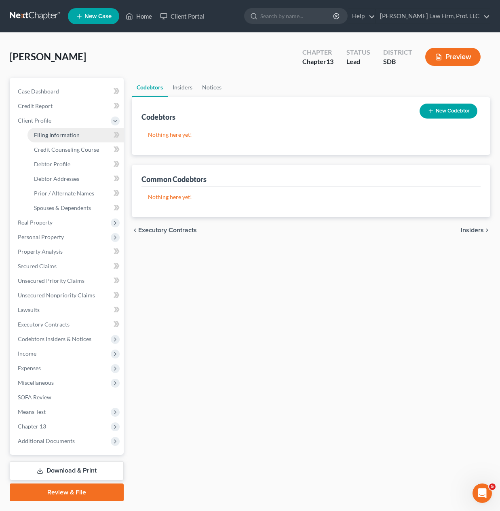
select select "43"
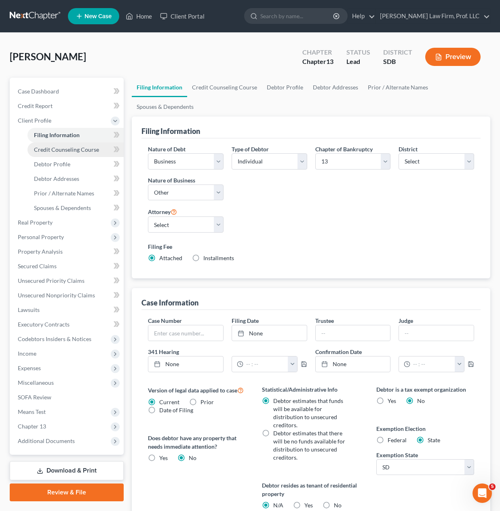
click at [57, 148] on span "Credit Counseling Course" at bounding box center [66, 149] width 65 height 7
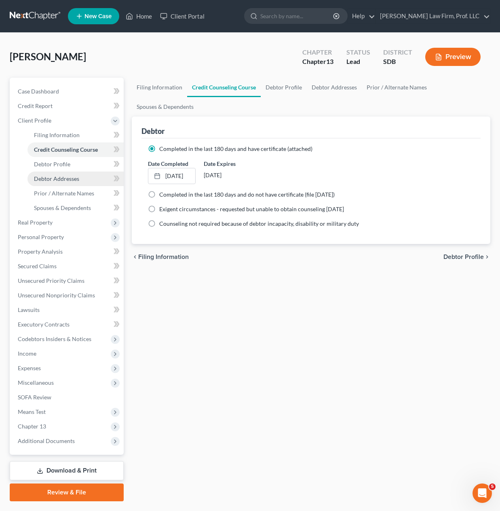
click at [57, 171] on link "Debtor Addresses" at bounding box center [75, 178] width 96 height 15
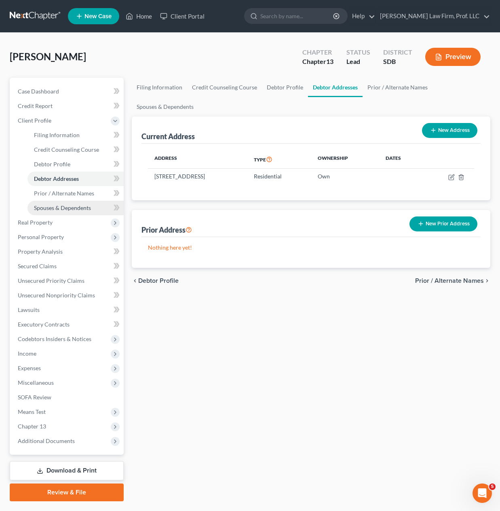
click at [58, 202] on link "Spouses & Dependents" at bounding box center [75, 208] width 96 height 15
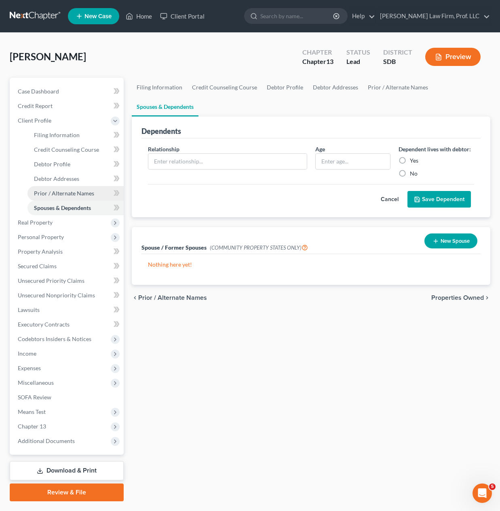
click at [64, 192] on span "Prior / Alternate Names" at bounding box center [64, 193] width 60 height 7
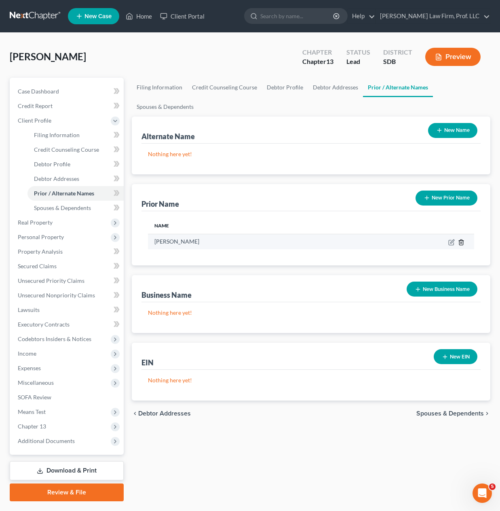
click at [461, 243] on icon "button" at bounding box center [461, 242] width 6 height 6
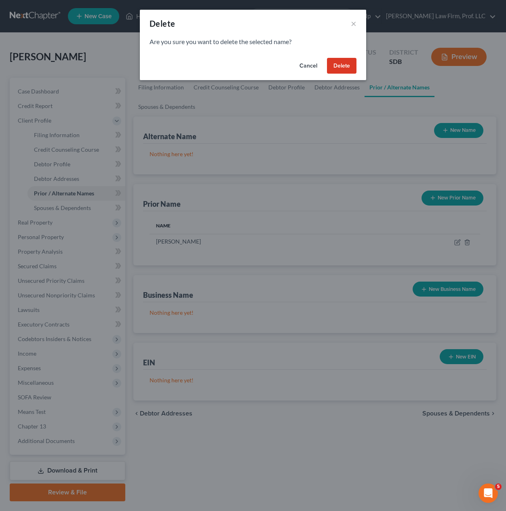
click at [344, 68] on button "Delete" at bounding box center [342, 66] width 30 height 16
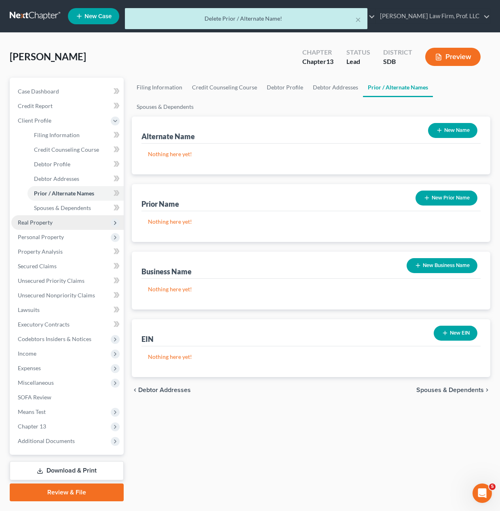
click at [47, 222] on span "Real Property" at bounding box center [35, 222] width 35 height 7
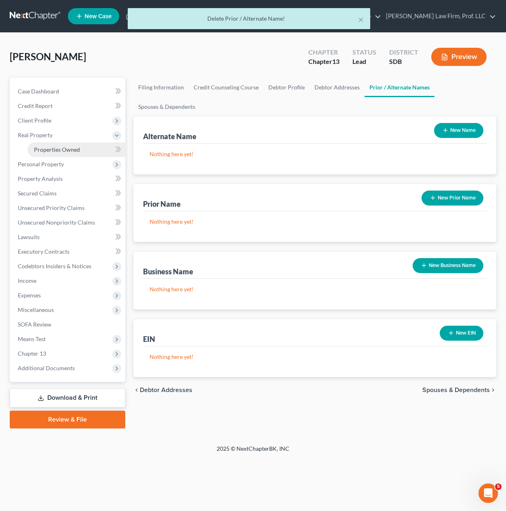
click at [62, 147] on span "Properties Owned" at bounding box center [57, 149] width 46 height 7
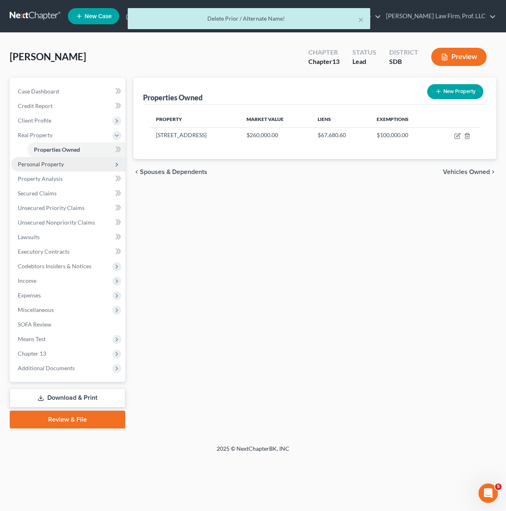
click at [39, 165] on span "Personal Property" at bounding box center [41, 164] width 46 height 7
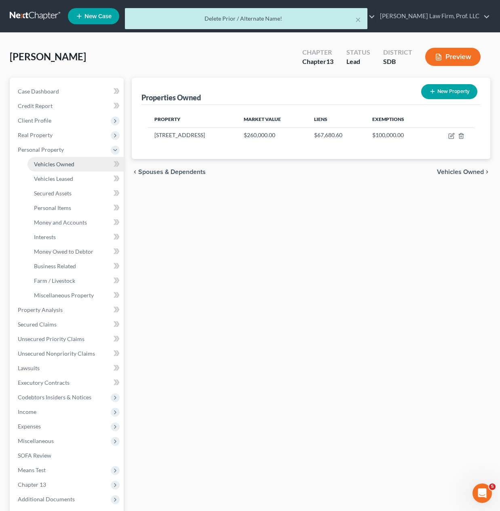
click at [54, 165] on span "Vehicles Owned" at bounding box center [54, 164] width 40 height 7
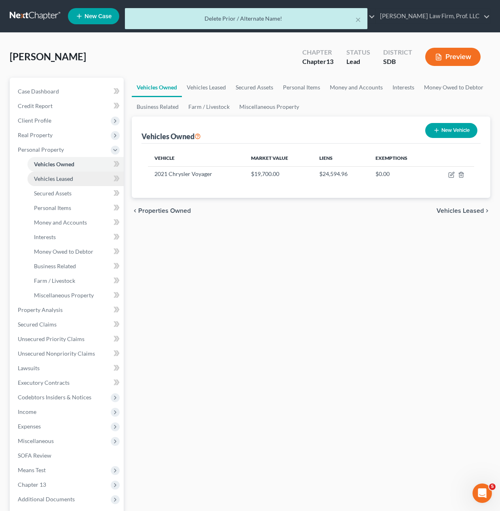
click at [53, 175] on span "Vehicles Leased" at bounding box center [53, 178] width 39 height 7
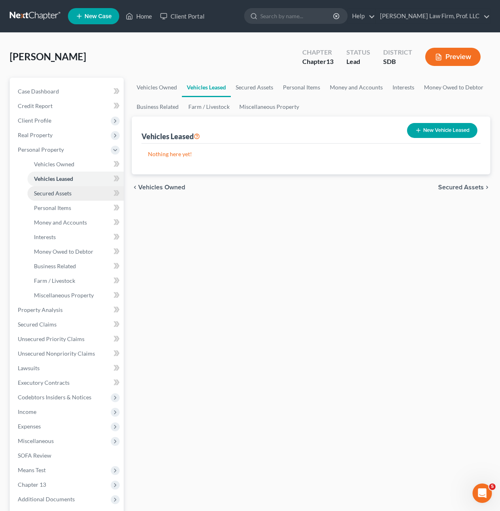
click at [52, 188] on link "Secured Assets" at bounding box center [75, 193] width 96 height 15
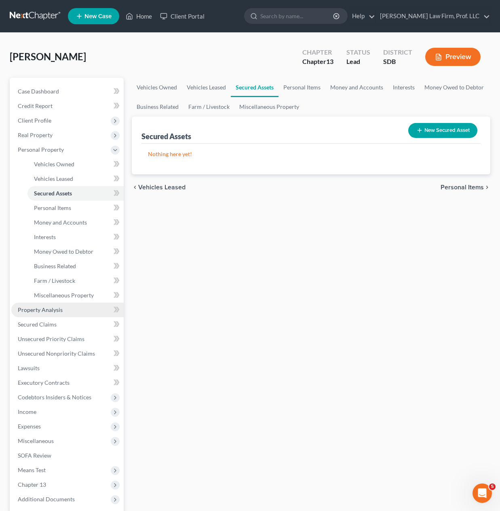
click at [39, 306] on span "Property Analysis" at bounding box center [40, 309] width 45 height 7
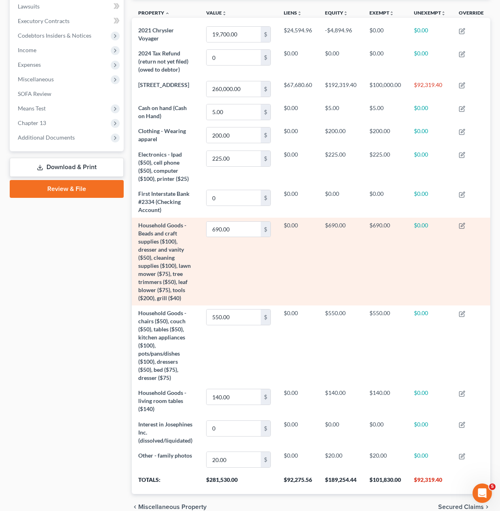
scroll to position [256, 0]
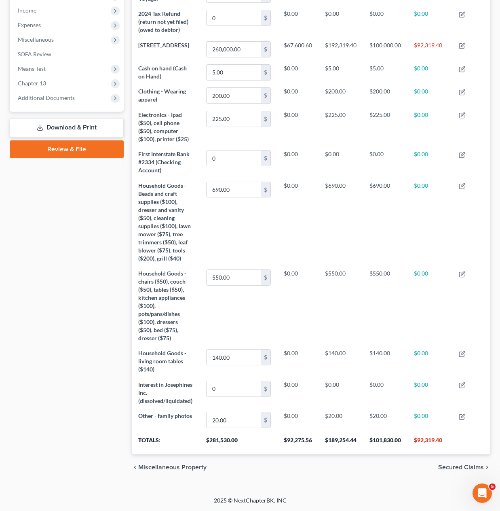
drag, startPoint x: 91, startPoint y: 401, endPoint x: 112, endPoint y: 370, distance: 37.9
click at [91, 399] on div "Case Dashboard Payments Invoices Payments Payments Credit Report Client Profile" at bounding box center [67, 151] width 122 height 658
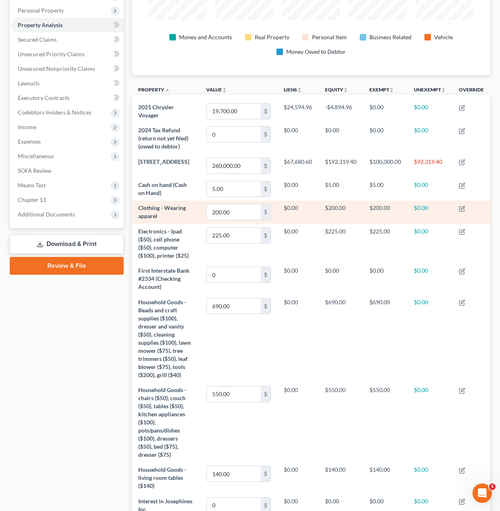
scroll to position [53, 0]
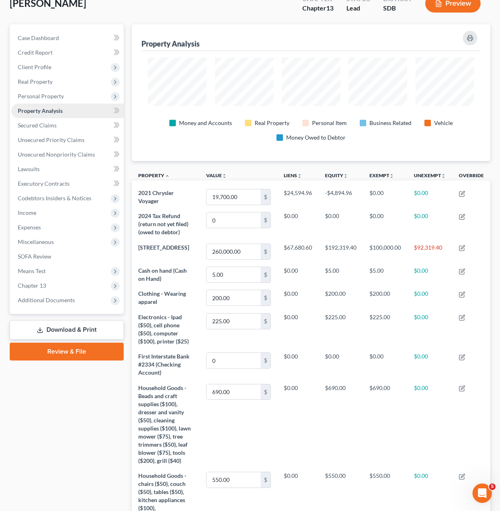
click at [50, 117] on link "Property Analysis" at bounding box center [67, 111] width 112 height 15
click at [47, 123] on span "Secured Claims" at bounding box center [37, 125] width 39 height 7
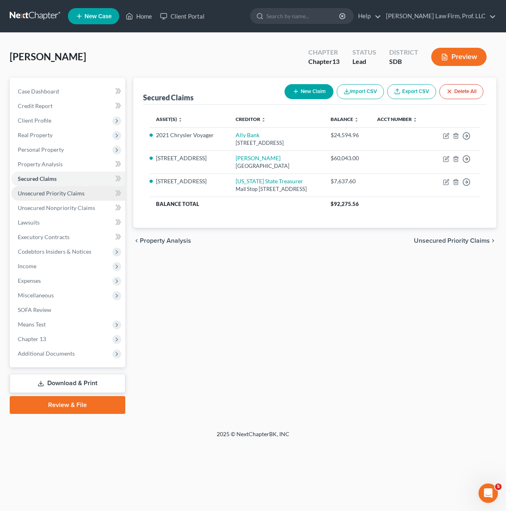
click at [59, 186] on link "Unsecured Priority Claims" at bounding box center [68, 193] width 114 height 15
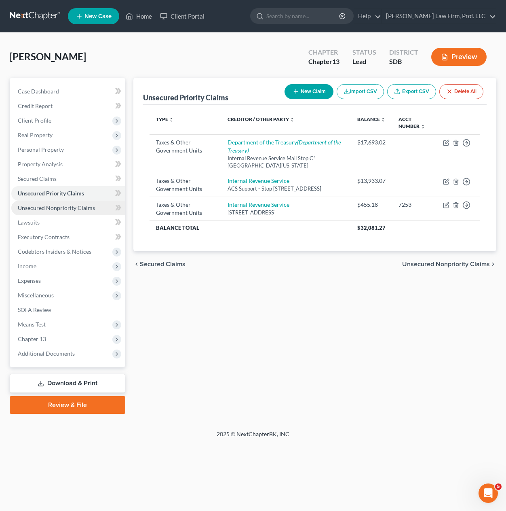
click at [49, 211] on link "Unsecured Nonpriority Claims" at bounding box center [68, 208] width 114 height 15
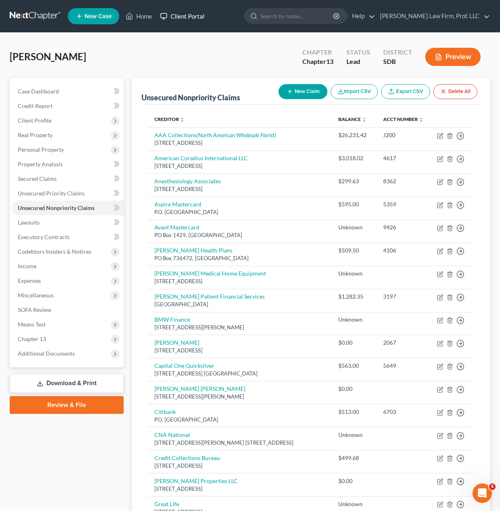
click at [158, 9] on link "Client Portal" at bounding box center [182, 16] width 53 height 15
click at [133, 13] on icon at bounding box center [129, 16] width 7 height 10
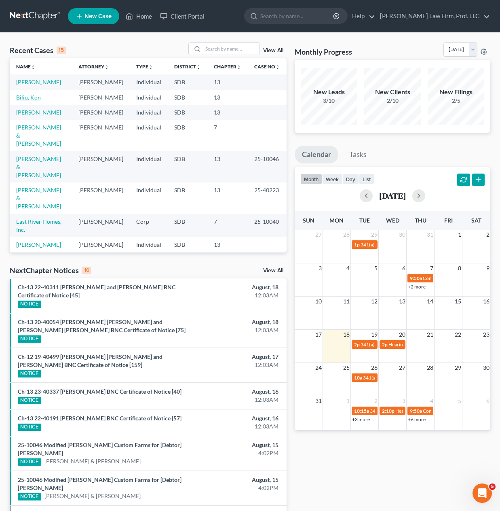
click at [25, 101] on link "Biliu, Kon" at bounding box center [28, 97] width 25 height 7
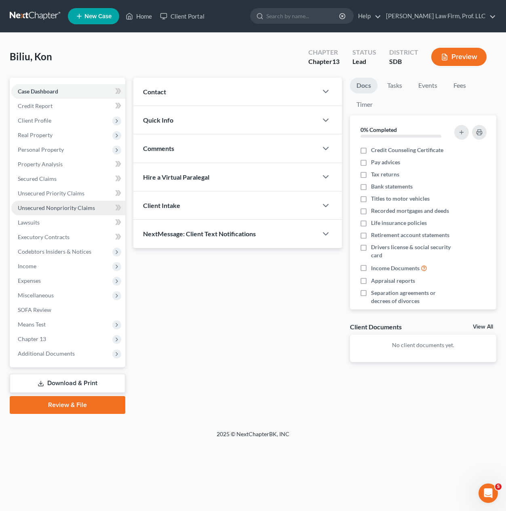
click at [44, 210] on span "Unsecured Nonpriority Claims" at bounding box center [56, 207] width 77 height 7
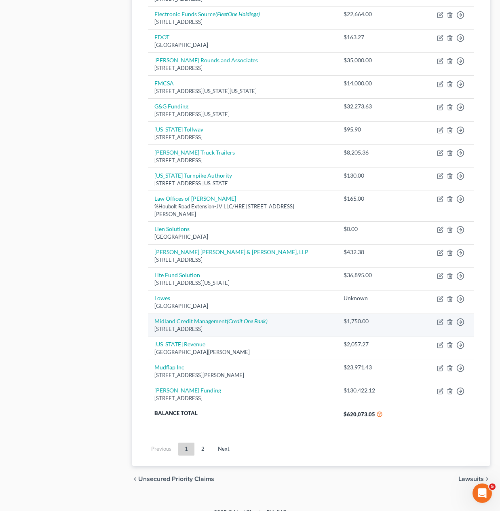
scroll to position [445, 0]
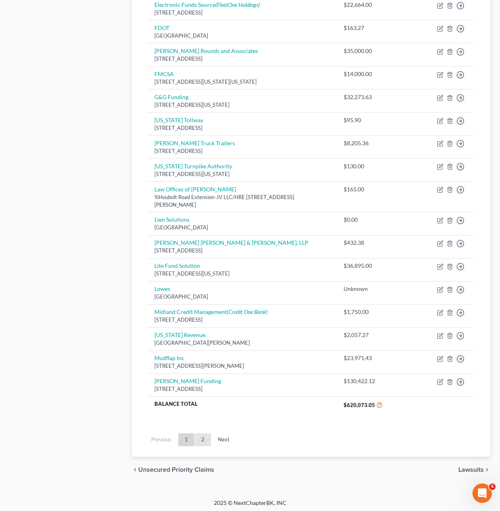
click at [201, 437] on link "2" at bounding box center [203, 439] width 16 height 13
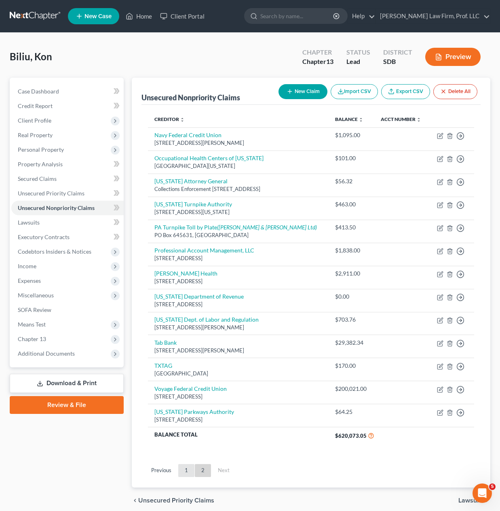
click at [186, 477] on link "1" at bounding box center [186, 470] width 16 height 13
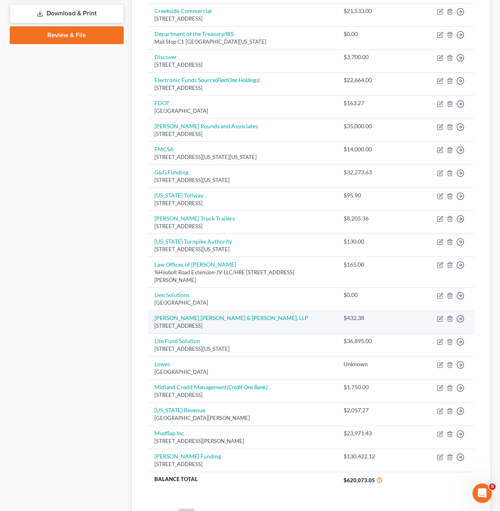
scroll to position [404, 0]
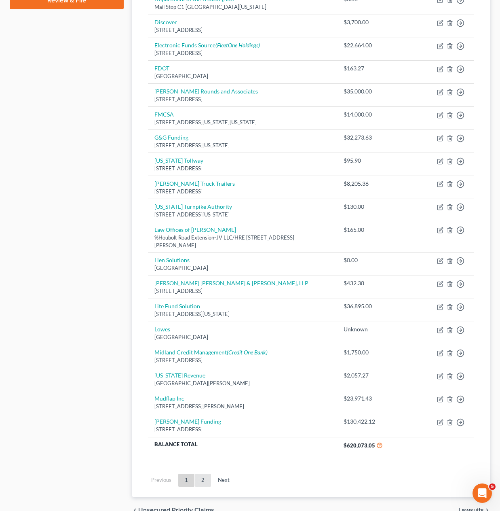
click at [207, 479] on link "2" at bounding box center [203, 479] width 16 height 13
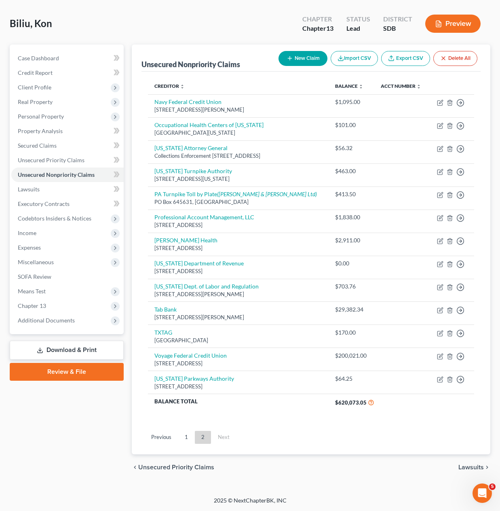
scroll to position [47, 0]
